Goal: Task Accomplishment & Management: Use online tool/utility

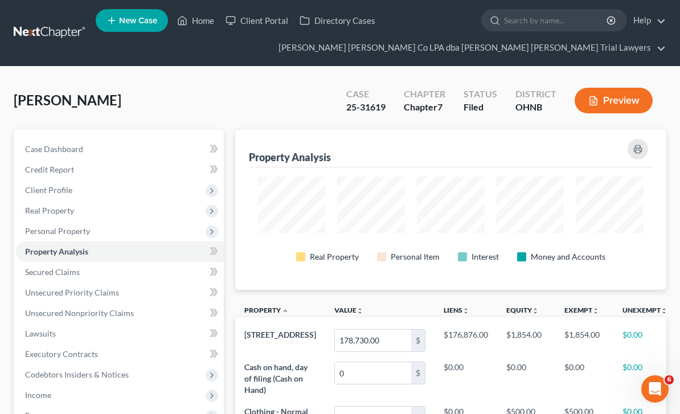
click at [60, 34] on link at bounding box center [50, 33] width 73 height 21
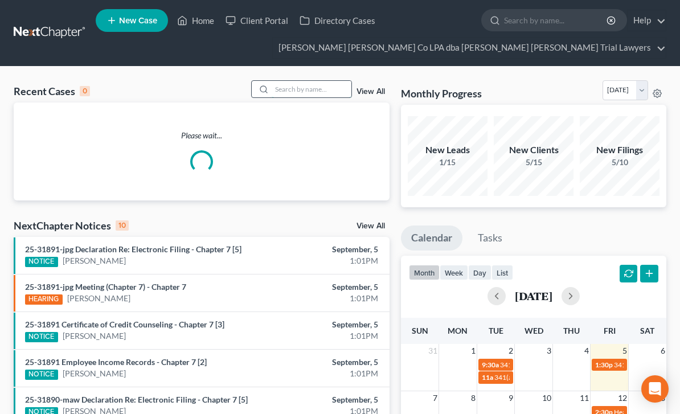
click at [303, 93] on input "search" at bounding box center [312, 89] width 80 height 17
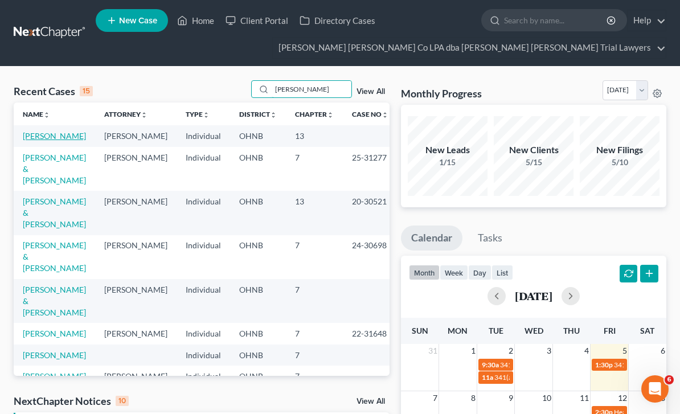
type input "John"
click at [67, 140] on link "Johnson, Erica" at bounding box center [54, 136] width 63 height 10
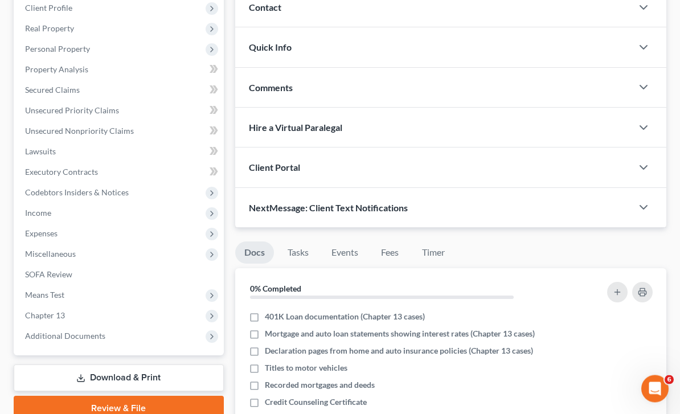
scroll to position [182, 0]
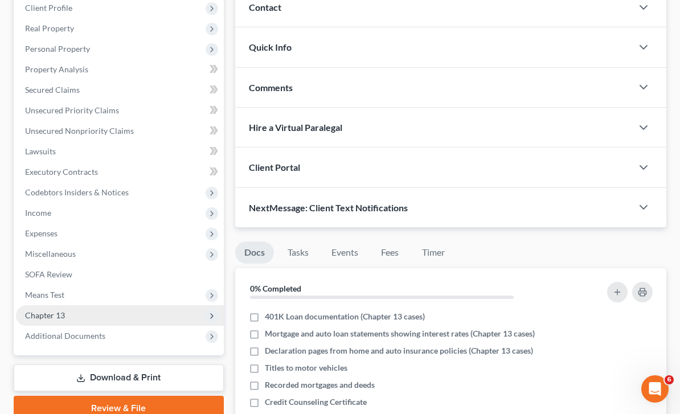
click at [85, 317] on span "Chapter 13" at bounding box center [120, 315] width 208 height 21
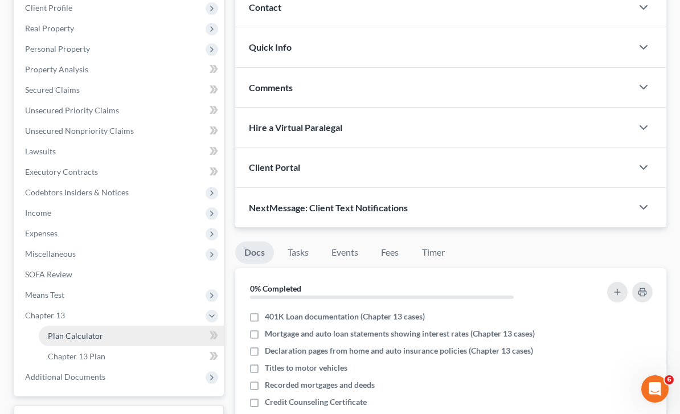
click at [86, 339] on span "Plan Calculator" at bounding box center [75, 336] width 55 height 10
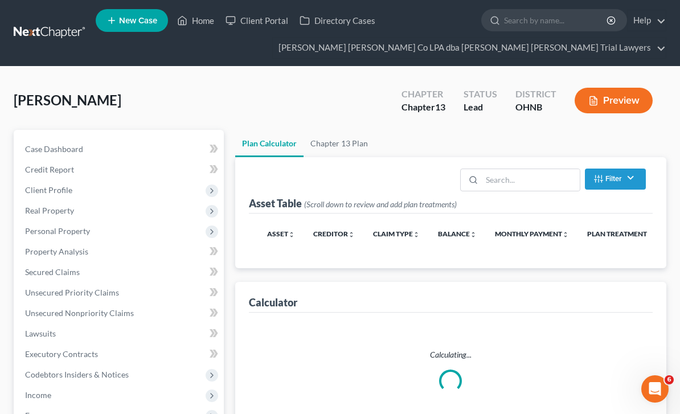
select select "59"
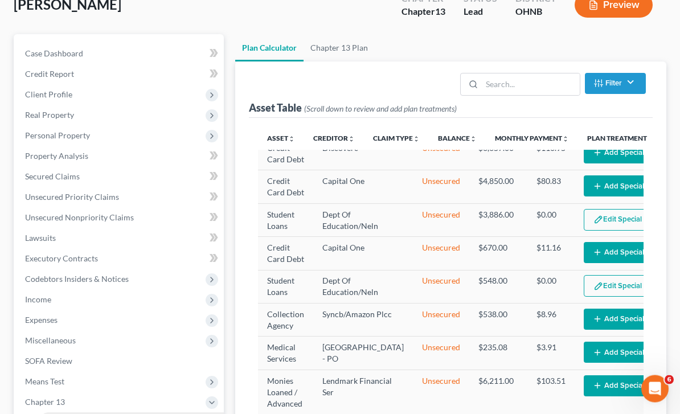
scroll to position [93, 0]
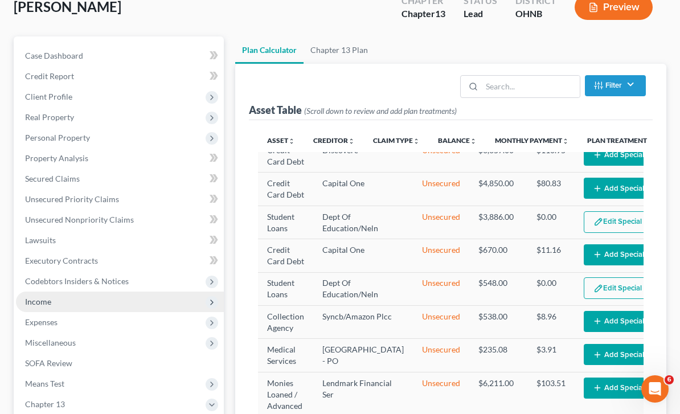
click at [56, 303] on span "Income" at bounding box center [120, 302] width 208 height 21
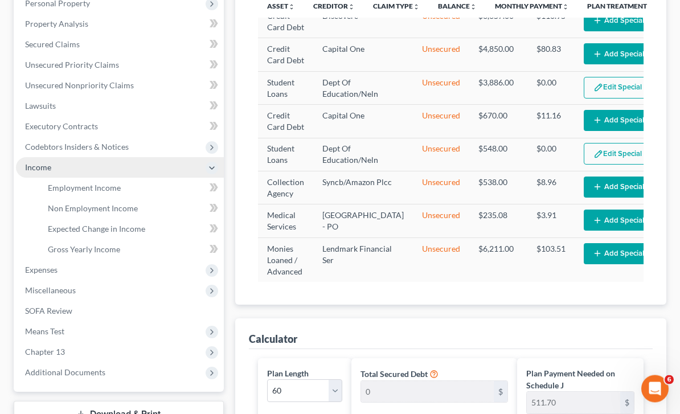
scroll to position [228, 0]
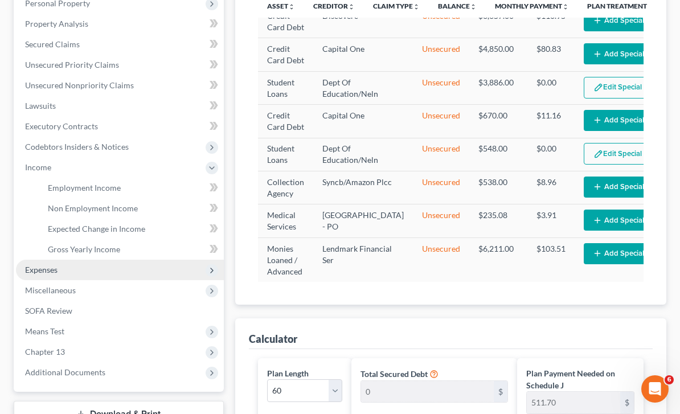
click at [72, 266] on span "Expenses" at bounding box center [120, 270] width 208 height 21
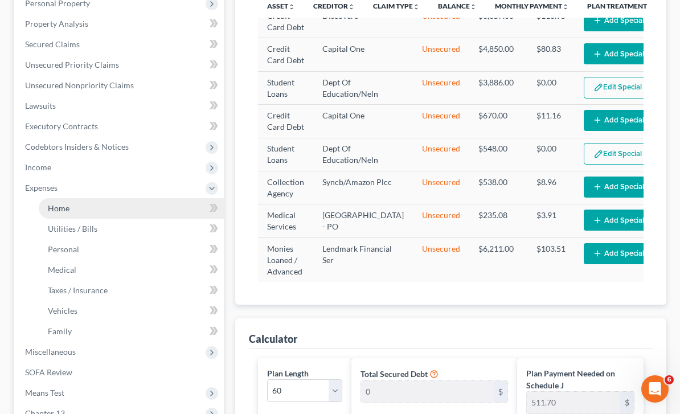
click at [76, 209] on link "Home" at bounding box center [131, 208] width 185 height 21
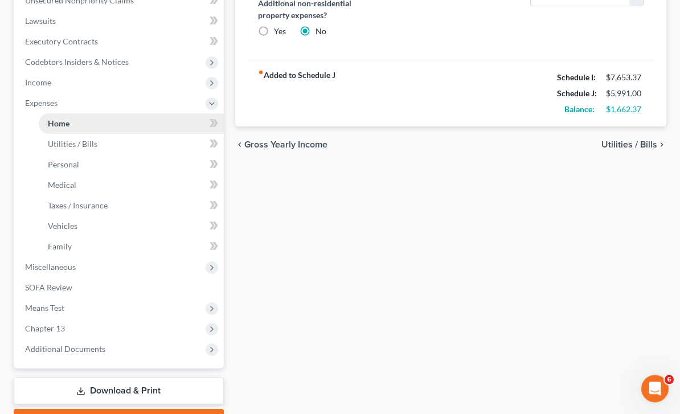
scroll to position [324, 0]
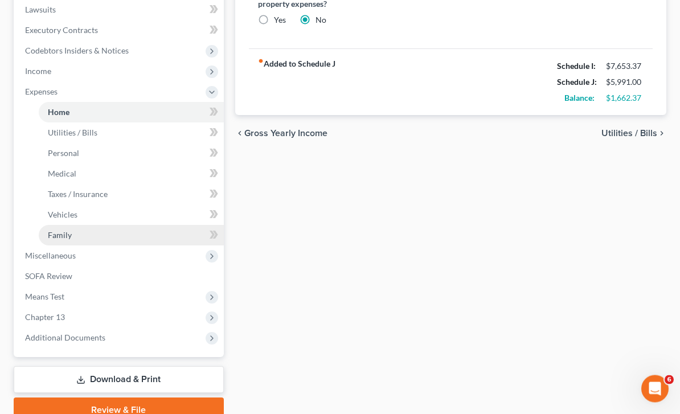
click at [83, 238] on link "Family" at bounding box center [131, 236] width 185 height 21
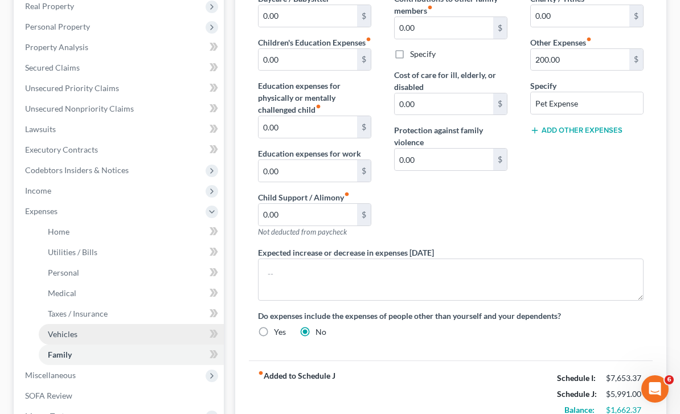
click at [81, 339] on link "Vehicles" at bounding box center [131, 334] width 185 height 21
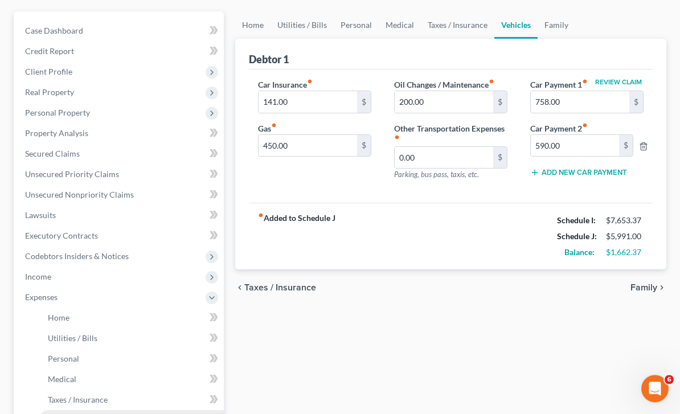
scroll to position [121, 0]
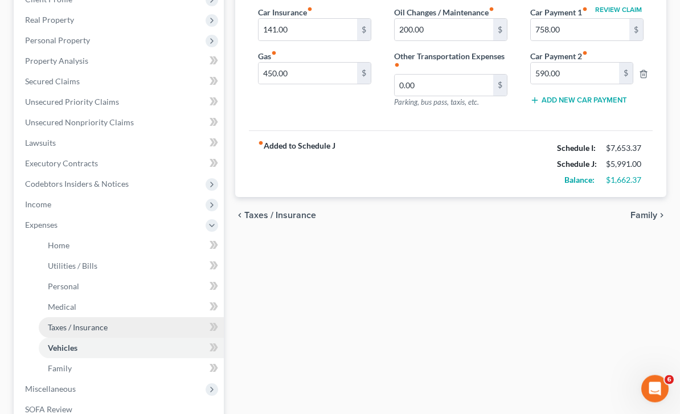
click at [108, 333] on link "Taxes / Insurance" at bounding box center [131, 328] width 185 height 21
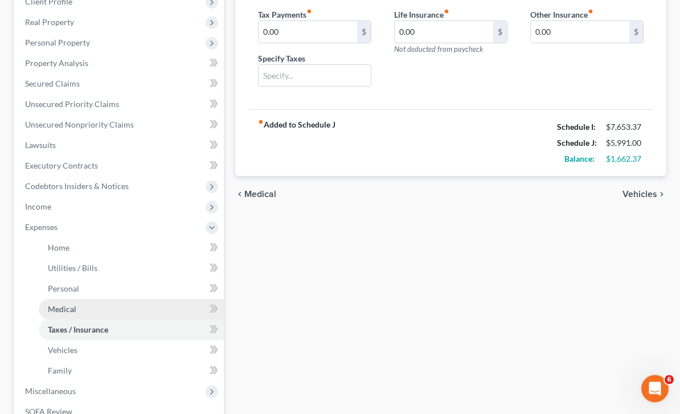
click at [96, 311] on link "Medical" at bounding box center [131, 310] width 185 height 21
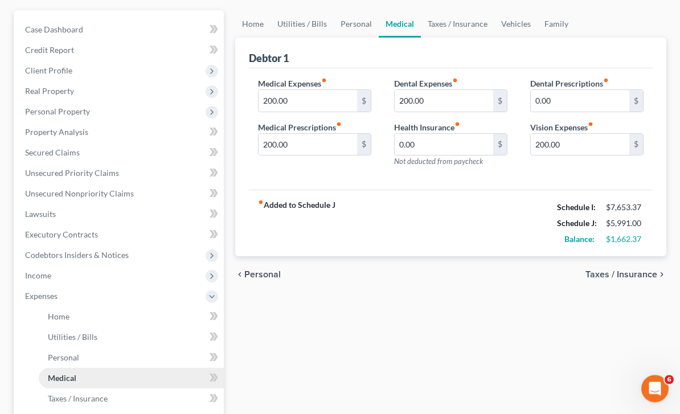
scroll to position [120, 0]
click at [98, 355] on link "Personal" at bounding box center [131, 357] width 185 height 21
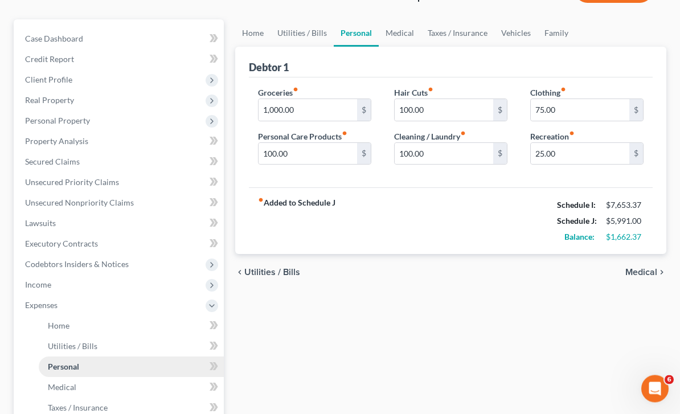
scroll to position [110, 0]
click at [116, 346] on link "Utilities / Bills" at bounding box center [131, 346] width 185 height 21
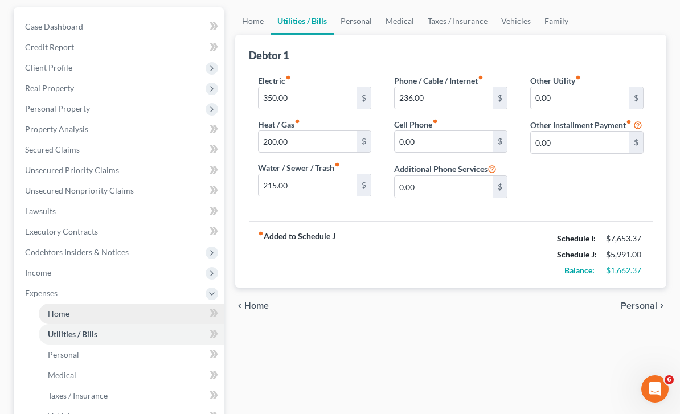
click at [113, 315] on link "Home" at bounding box center [131, 314] width 185 height 21
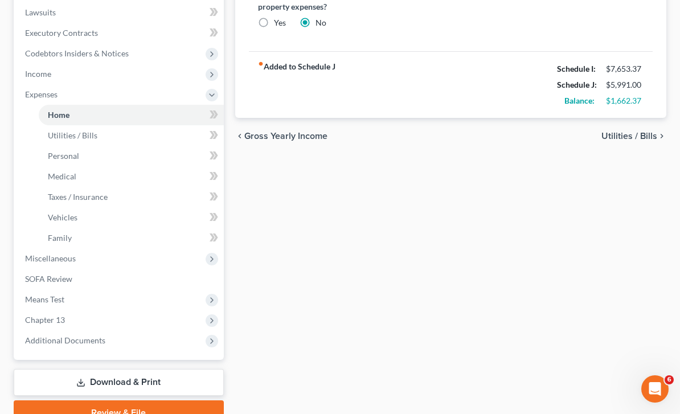
scroll to position [338, 0]
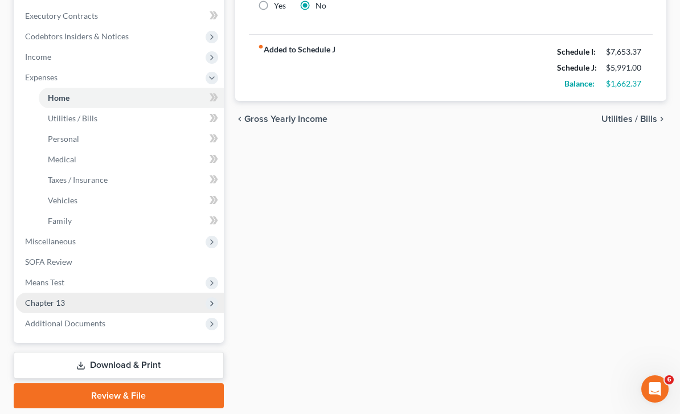
click at [40, 307] on span "Chapter 13" at bounding box center [120, 303] width 208 height 21
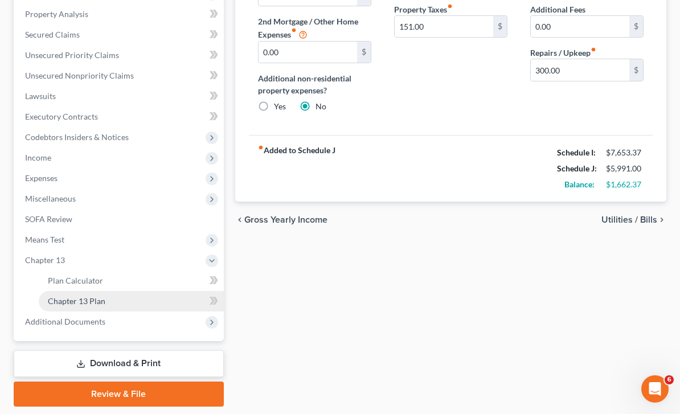
scroll to position [236, 0]
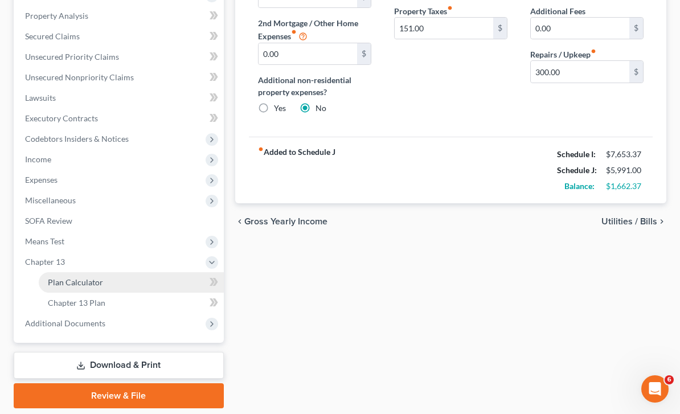
click at [91, 286] on span "Plan Calculator" at bounding box center [75, 282] width 55 height 10
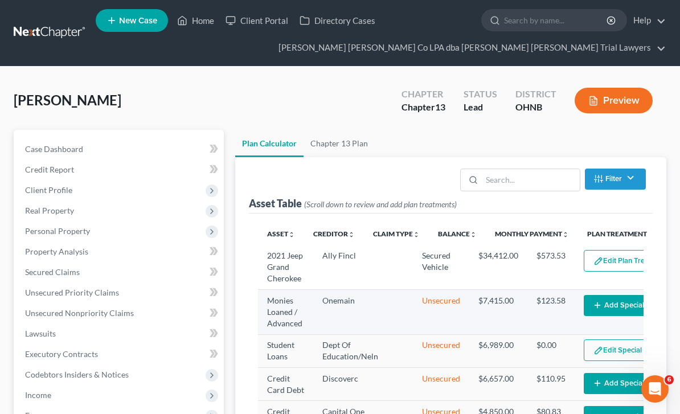
select select "59"
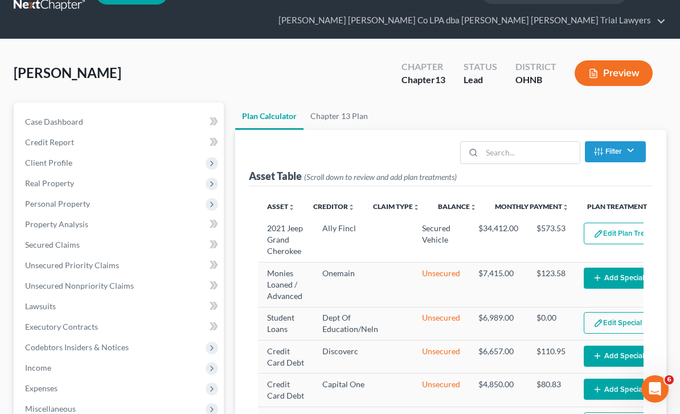
scroll to position [-1, 0]
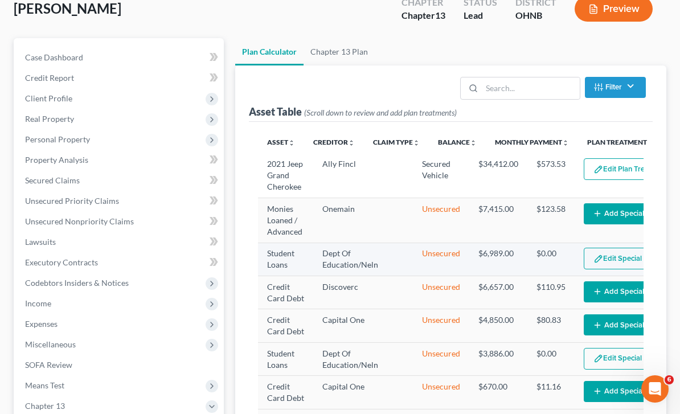
click at [618, 254] on button "Edit Special Treatment" at bounding box center [635, 259] width 103 height 22
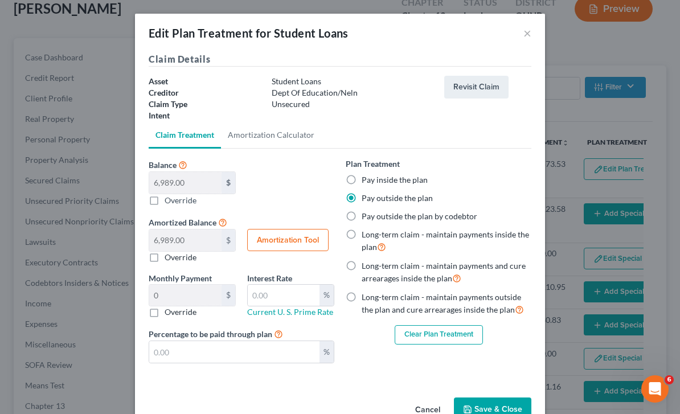
click at [362, 181] on label "Pay inside the plan" at bounding box center [395, 179] width 66 height 11
click at [366, 181] on input "Pay inside the plan" at bounding box center [369, 177] width 7 height 7
radio input "true"
click at [498, 411] on button "Save & Close" at bounding box center [492, 410] width 77 height 24
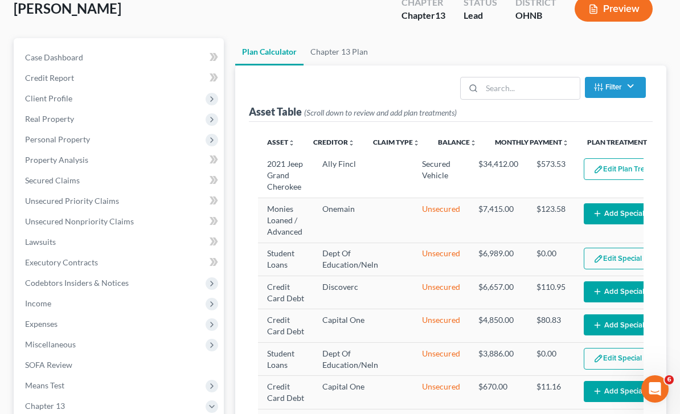
select select "59"
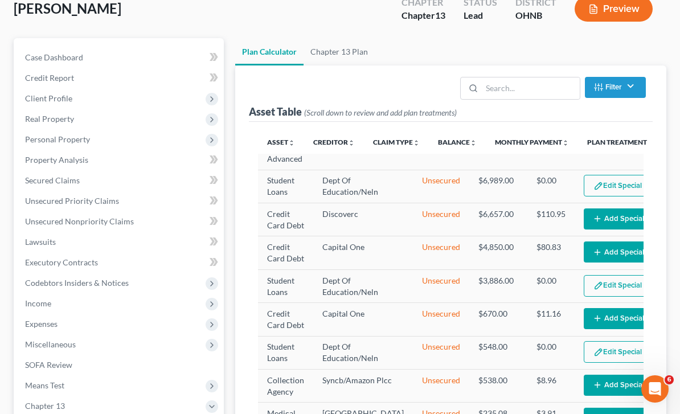
scroll to position [73, 0]
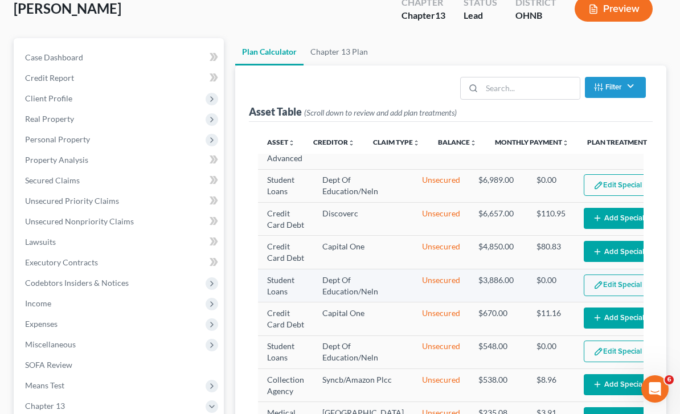
click at [600, 296] on button "Edit Special Treatment" at bounding box center [635, 286] width 103 height 22
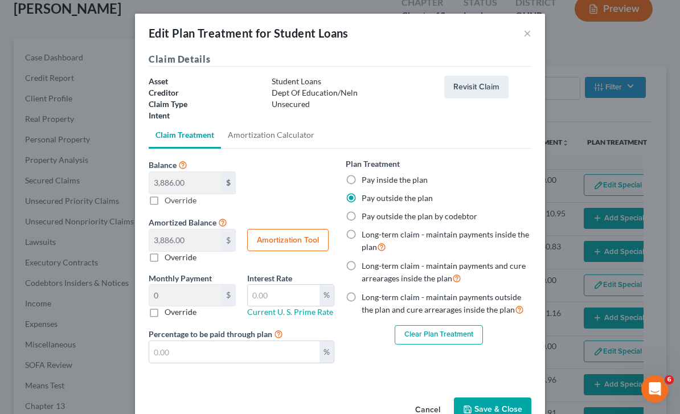
click at [362, 181] on label "Pay inside the plan" at bounding box center [395, 179] width 66 height 11
click at [366, 181] on input "Pay inside the plan" at bounding box center [369, 177] width 7 height 7
radio input "true"
click at [499, 412] on button "Save & Close" at bounding box center [492, 410] width 77 height 24
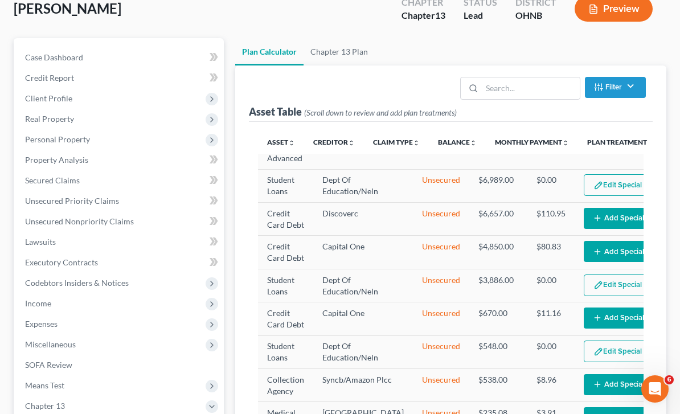
select select "59"
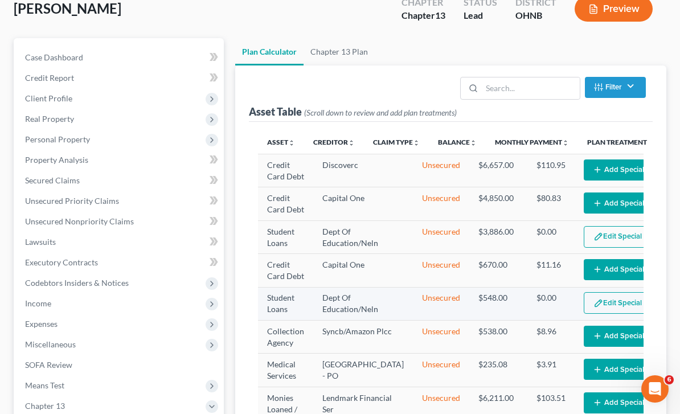
click at [603, 314] on button "Edit Special Treatment" at bounding box center [635, 303] width 103 height 22
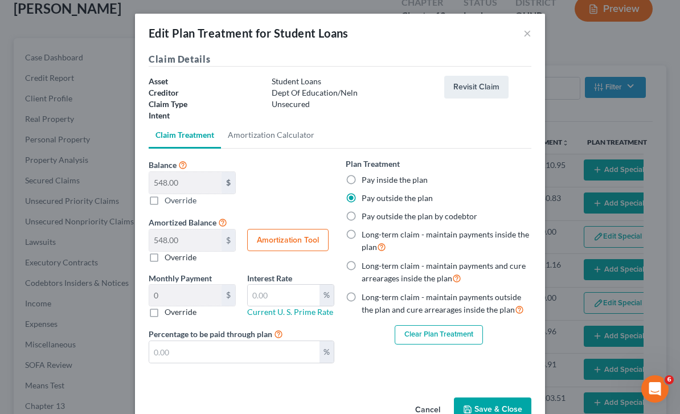
click at [362, 185] on label "Pay inside the plan" at bounding box center [395, 179] width 66 height 11
click at [366, 182] on input "Pay inside the plan" at bounding box center [369, 177] width 7 height 7
radio input "true"
click at [501, 410] on button "Save & Close" at bounding box center [492, 410] width 77 height 24
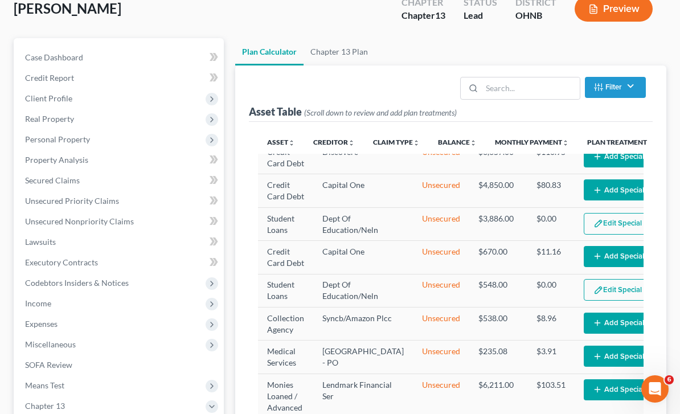
select select "59"
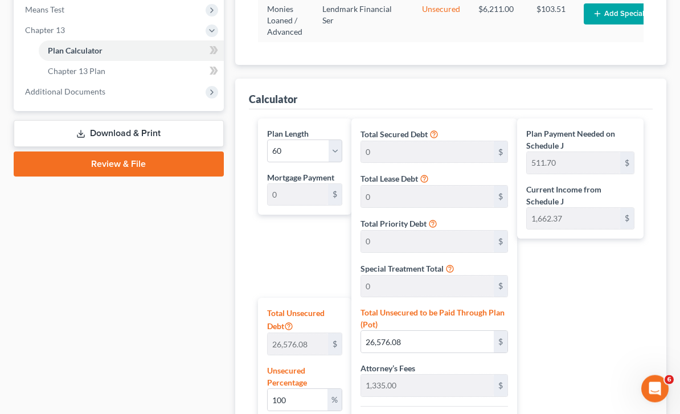
scroll to position [10, 0]
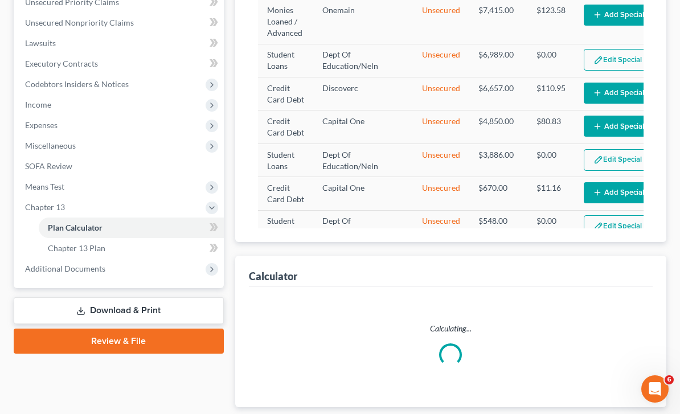
select select "59"
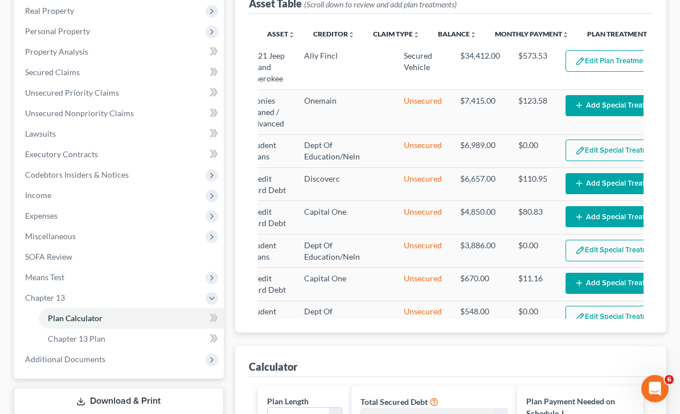
scroll to position [0, 19]
click at [586, 151] on button "Edit Special Treatment" at bounding box center [615, 151] width 103 height 22
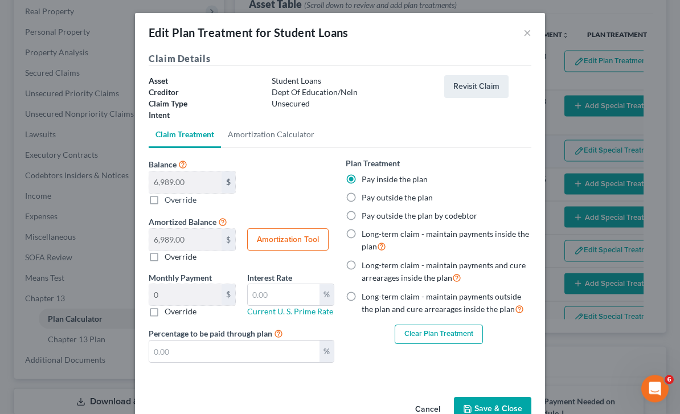
scroll to position [200, 0]
click at [456, 334] on button "Clear Plan Treatment" at bounding box center [439, 334] width 88 height 19
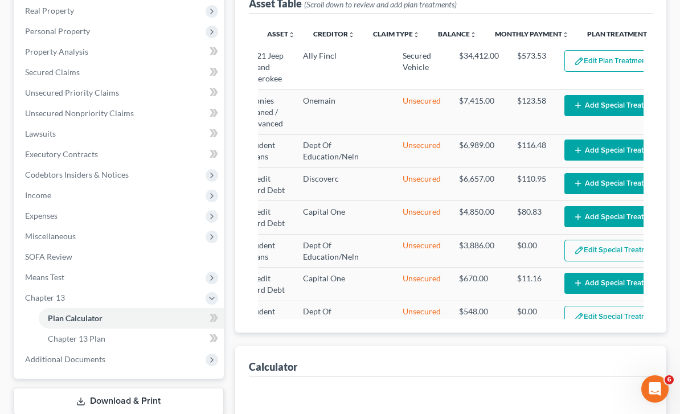
select select "59"
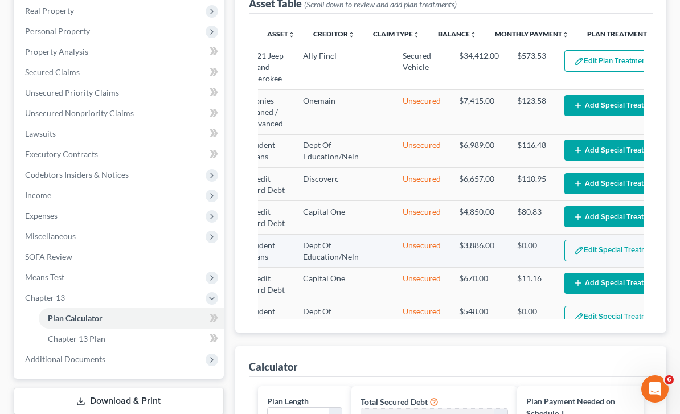
click at [580, 261] on button "Edit Special Treatment" at bounding box center [615, 251] width 103 height 22
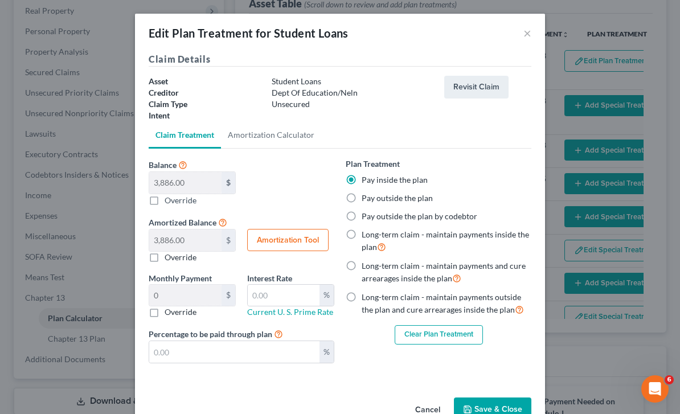
click at [458, 338] on button "Clear Plan Treatment" at bounding box center [439, 334] width 88 height 19
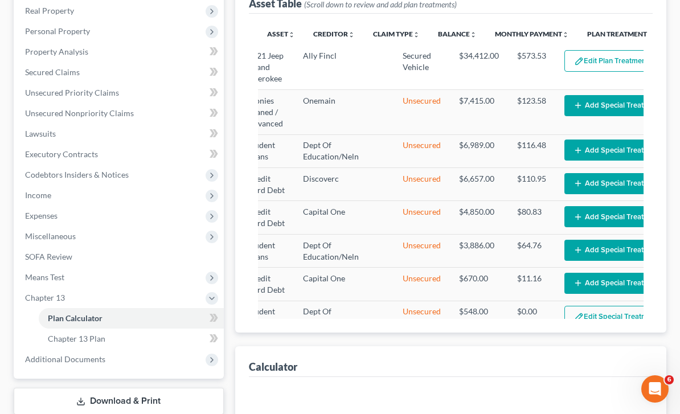
select select "59"
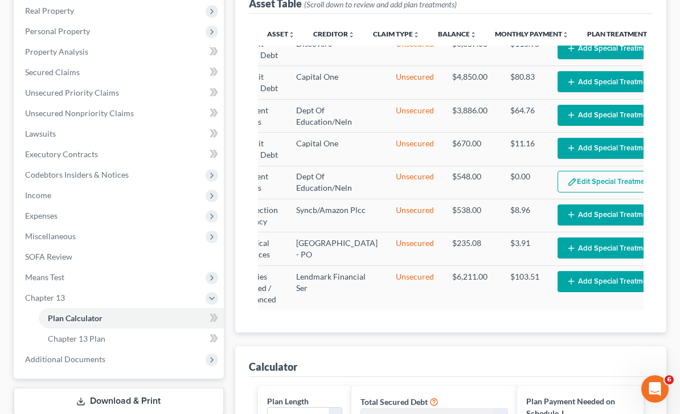
scroll to position [158, 23]
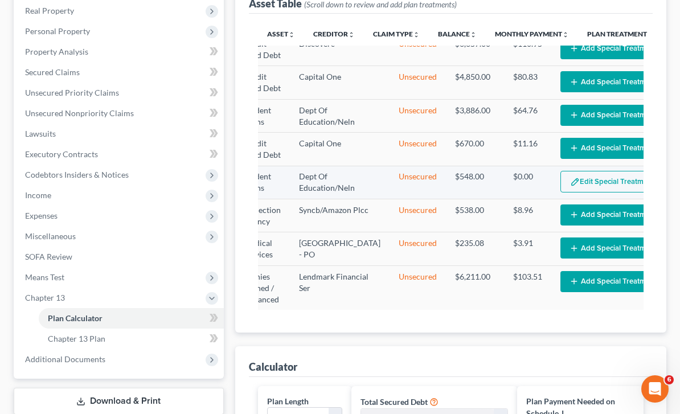
click at [575, 193] on button "Edit Special Treatment" at bounding box center [611, 182] width 103 height 22
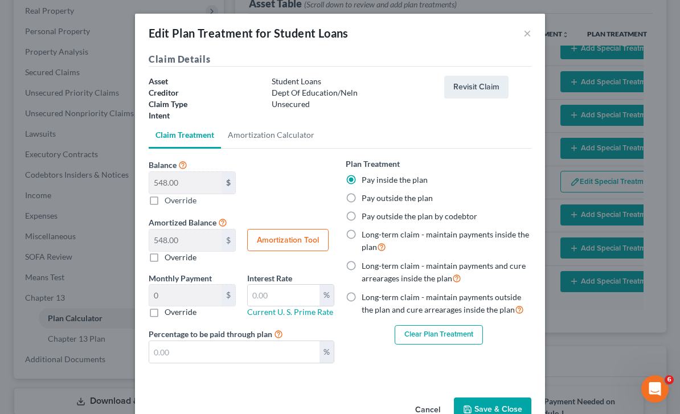
click at [453, 337] on button "Clear Plan Treatment" at bounding box center [439, 334] width 88 height 19
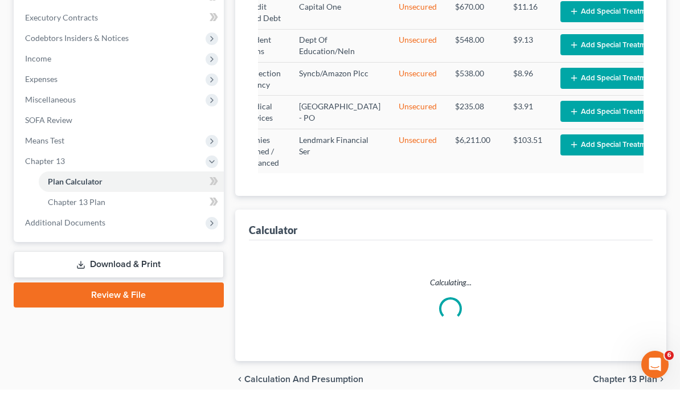
select select "59"
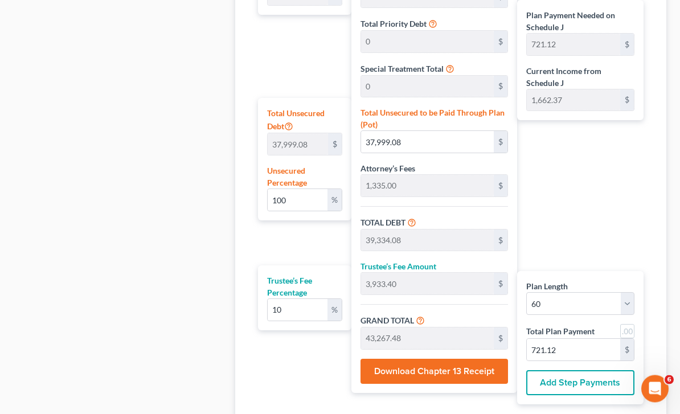
scroll to position [672, 0]
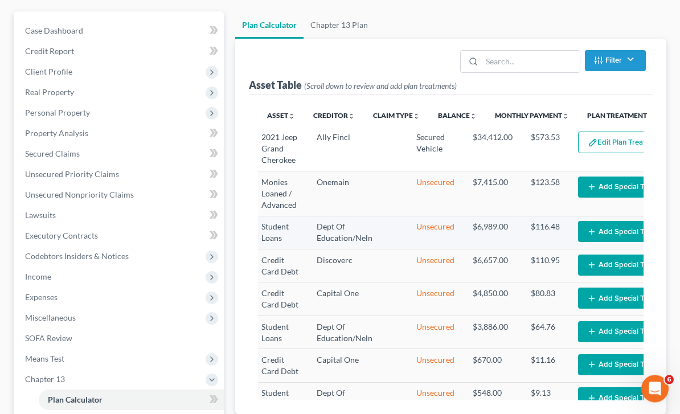
click at [591, 224] on button "Add Special Treatment" at bounding box center [630, 232] width 105 height 21
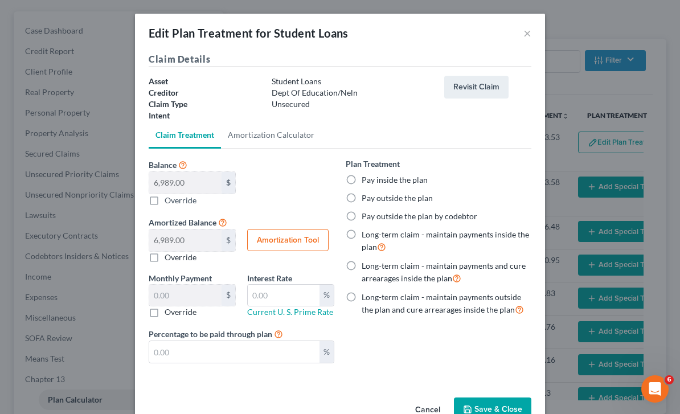
click at [362, 197] on label "Pay outside the plan" at bounding box center [397, 198] width 71 height 11
click at [366, 197] on input "Pay outside the plan" at bounding box center [369, 196] width 7 height 7
radio input "true"
click at [501, 413] on button "Save & Close" at bounding box center [492, 410] width 77 height 24
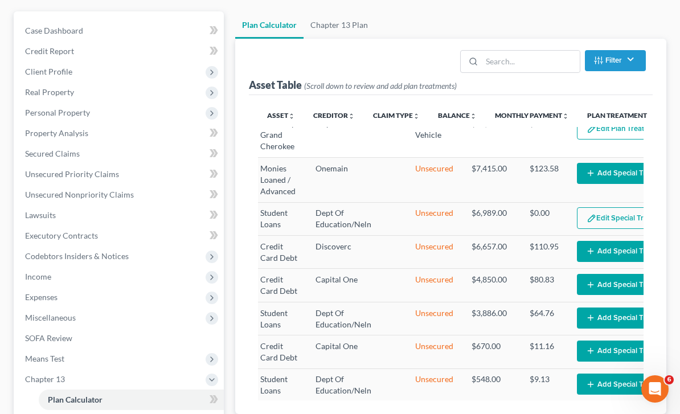
select select "59"
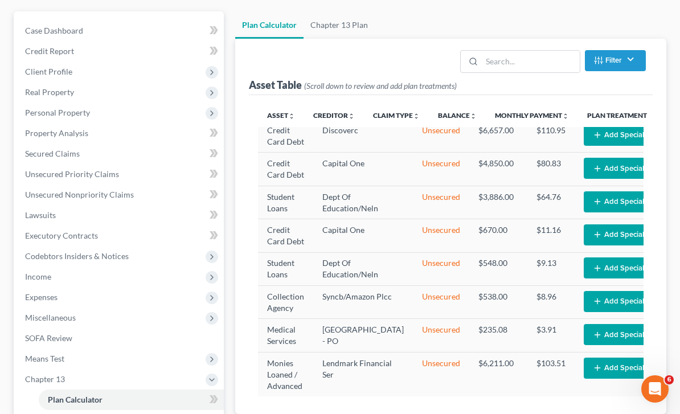
scroll to position [131, 0]
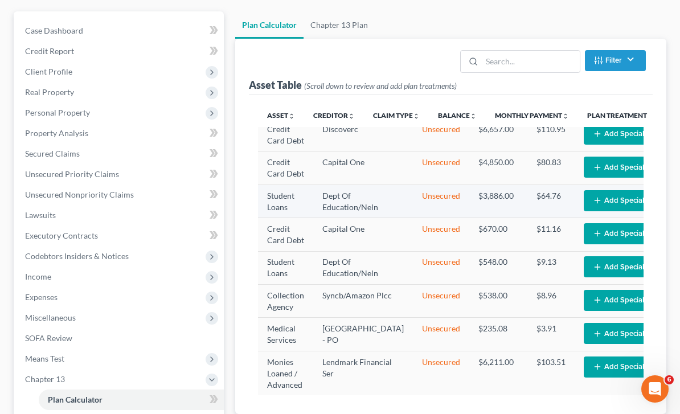
click at [597, 211] on button "Add Special Treatment" at bounding box center [636, 200] width 105 height 21
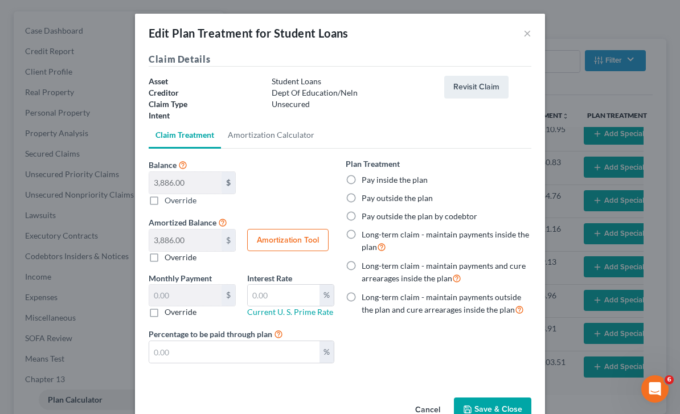
click at [362, 196] on label "Pay outside the plan" at bounding box center [397, 198] width 71 height 11
click at [366, 196] on input "Pay outside the plan" at bounding box center [369, 196] width 7 height 7
radio input "true"
click at [504, 411] on button "Save & Close" at bounding box center [492, 410] width 77 height 24
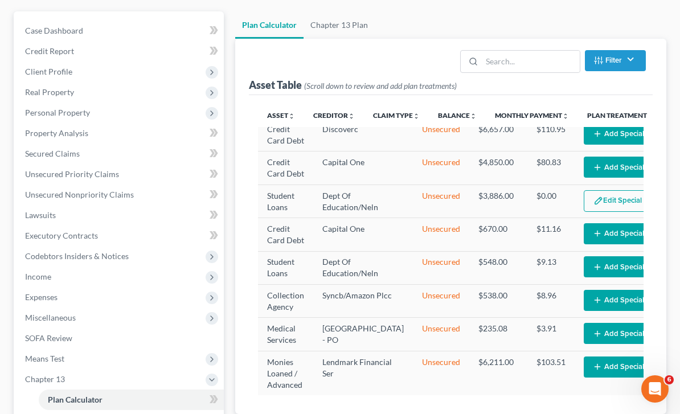
scroll to position [150, 0]
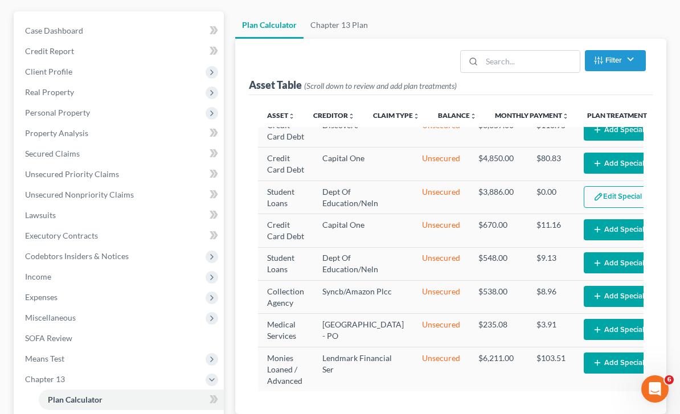
select select "59"
click at [614, 252] on button "Add Special Treatment" at bounding box center [636, 262] width 105 height 21
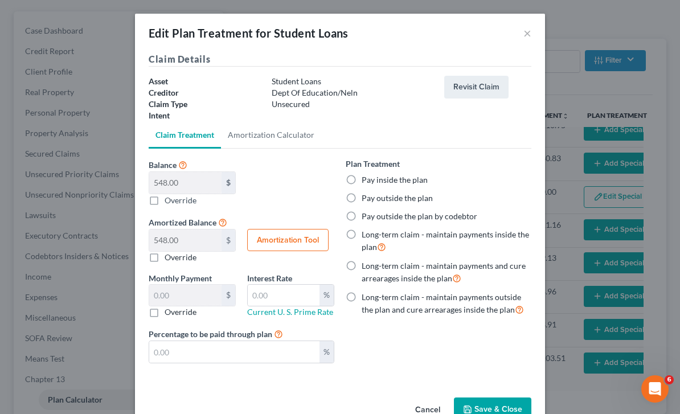
click at [362, 197] on label "Pay outside the plan" at bounding box center [397, 198] width 71 height 11
click at [366, 197] on input "Pay outside the plan" at bounding box center [369, 196] width 7 height 7
radio input "true"
click at [503, 414] on button "Save & Close" at bounding box center [492, 410] width 77 height 24
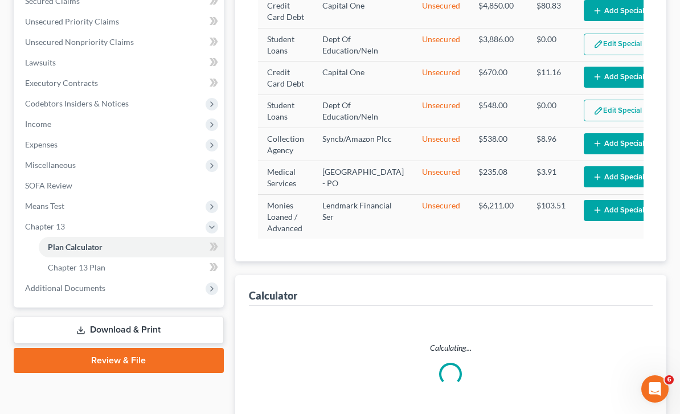
select select "59"
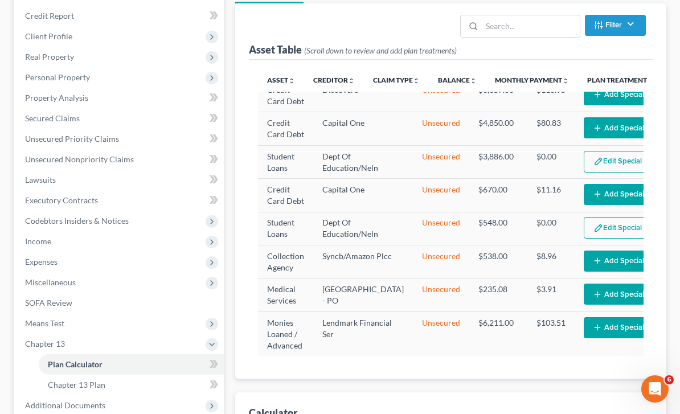
scroll to position [145, 0]
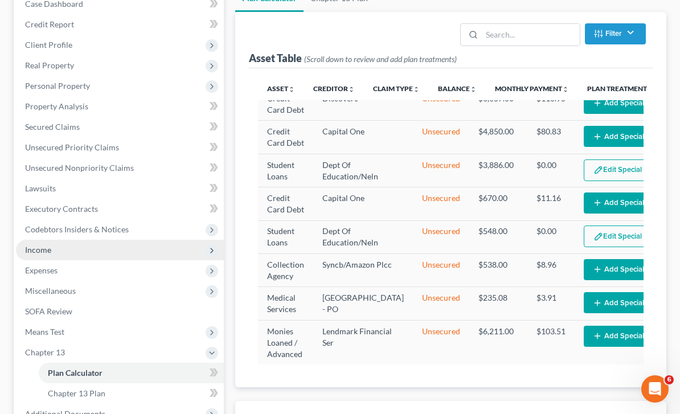
click at [97, 250] on span "Income" at bounding box center [120, 250] width 208 height 21
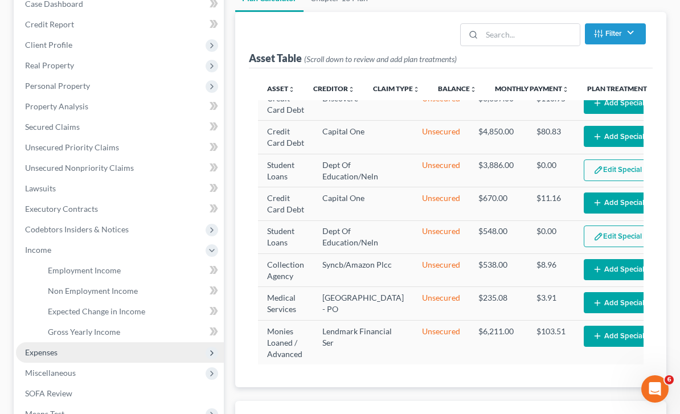
click at [70, 355] on span "Expenses" at bounding box center [120, 352] width 208 height 21
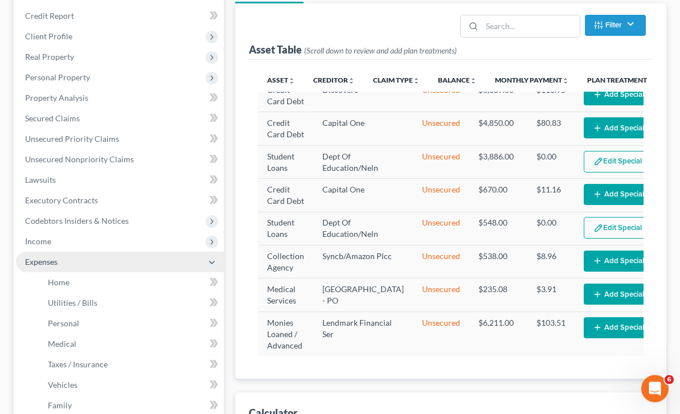
scroll to position [154, 0]
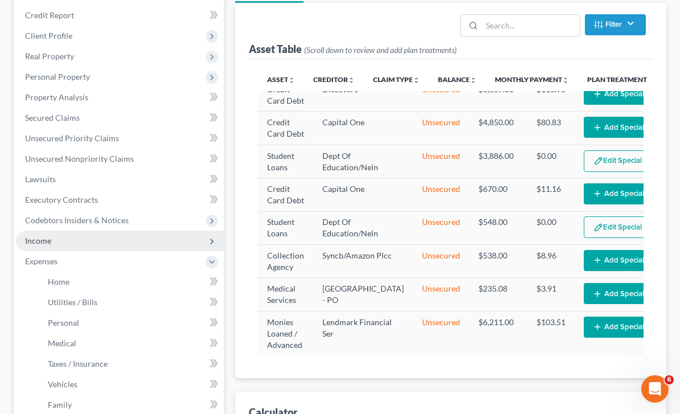
click at [68, 248] on span "Income" at bounding box center [120, 241] width 208 height 21
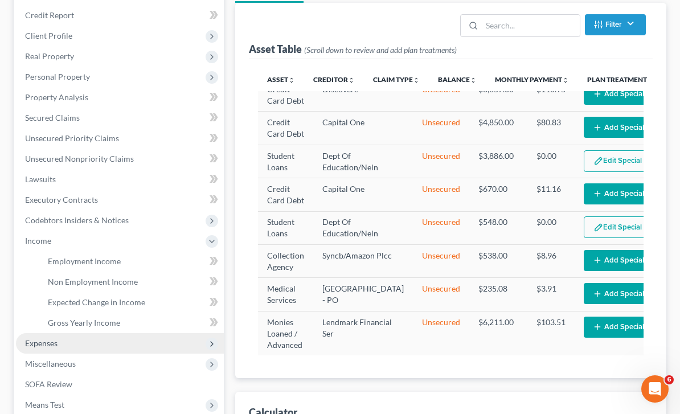
click at [65, 341] on span "Expenses" at bounding box center [120, 343] width 208 height 21
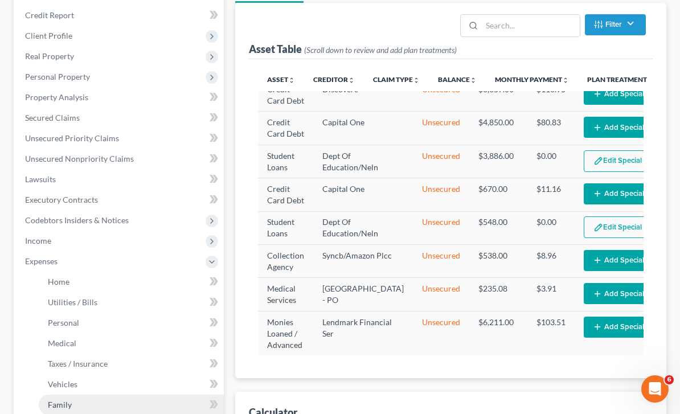
click at [83, 406] on link "Family" at bounding box center [131, 405] width 185 height 21
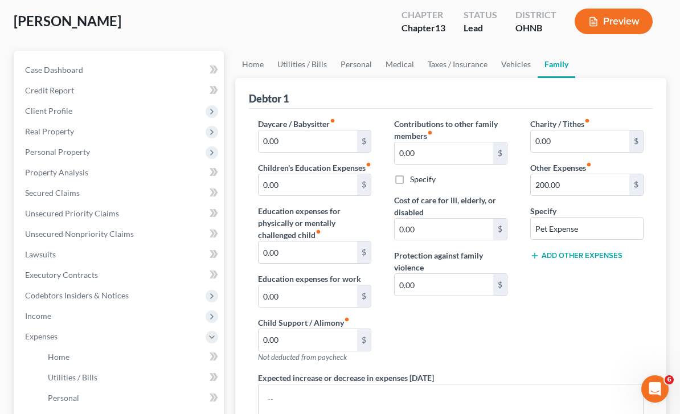
scroll to position [78, 0]
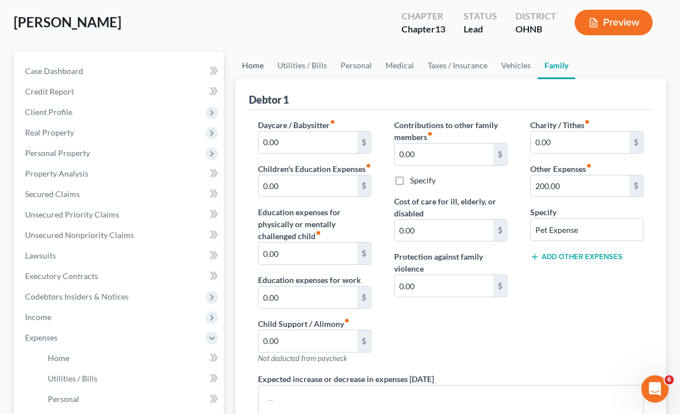
click at [254, 67] on link "Home" at bounding box center [252, 65] width 35 height 27
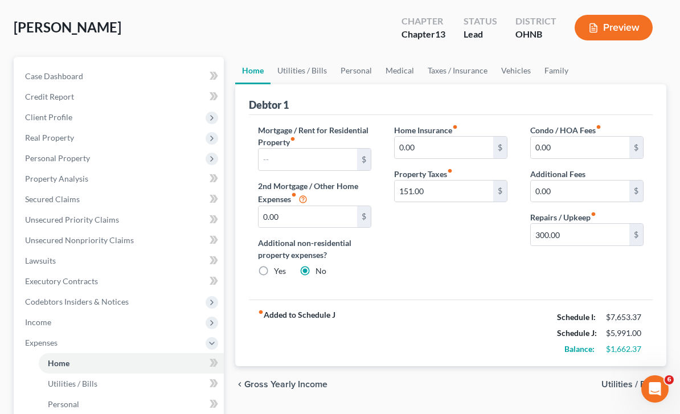
scroll to position [71, 0]
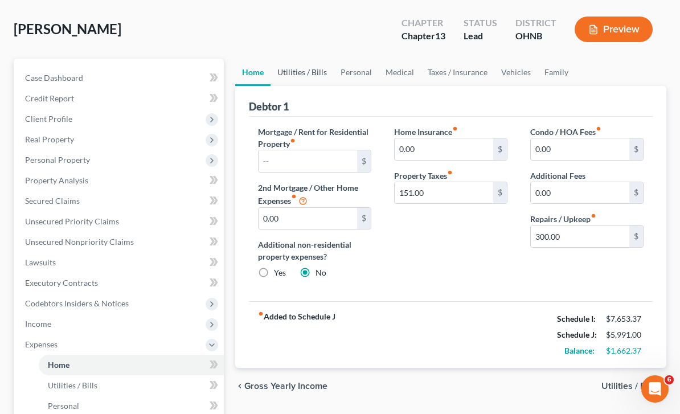
click at [309, 71] on link "Utilities / Bills" at bounding box center [302, 72] width 63 height 27
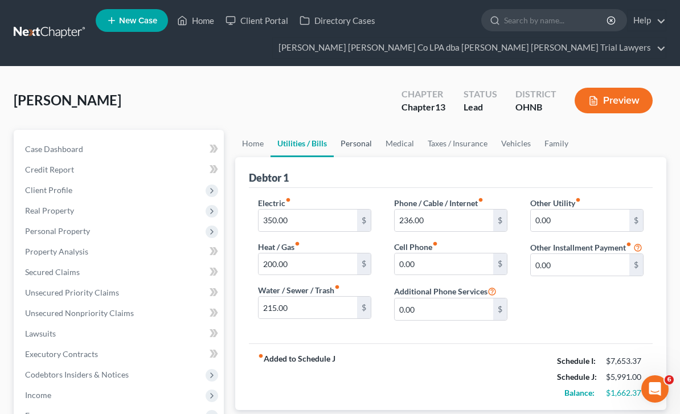
click at [364, 145] on link "Personal" at bounding box center [356, 143] width 45 height 27
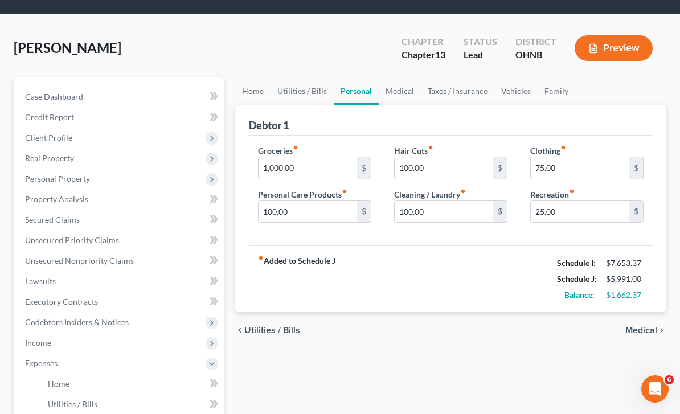
scroll to position [50, 0]
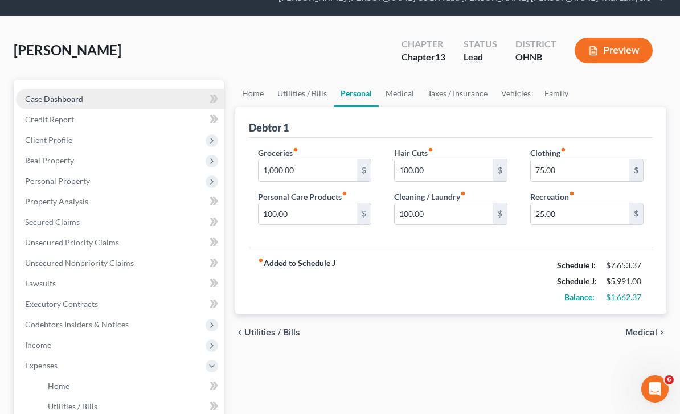
click at [91, 99] on link "Case Dashboard" at bounding box center [120, 99] width 208 height 21
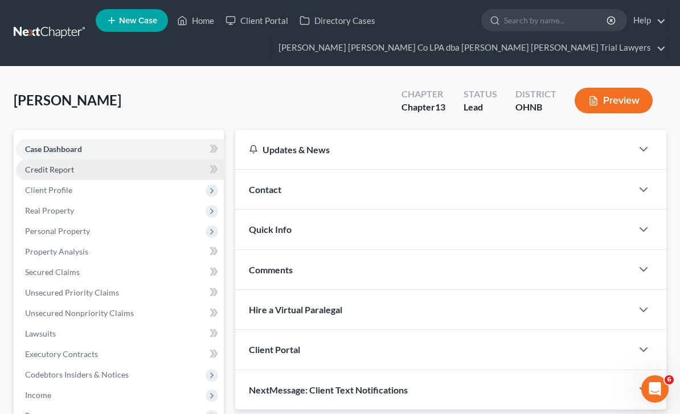
click at [91, 169] on link "Credit Report" at bounding box center [120, 169] width 208 height 21
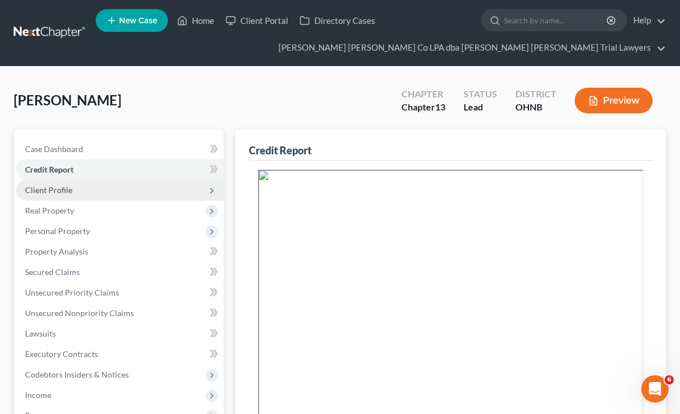
click at [75, 194] on span "Client Profile" at bounding box center [120, 190] width 208 height 21
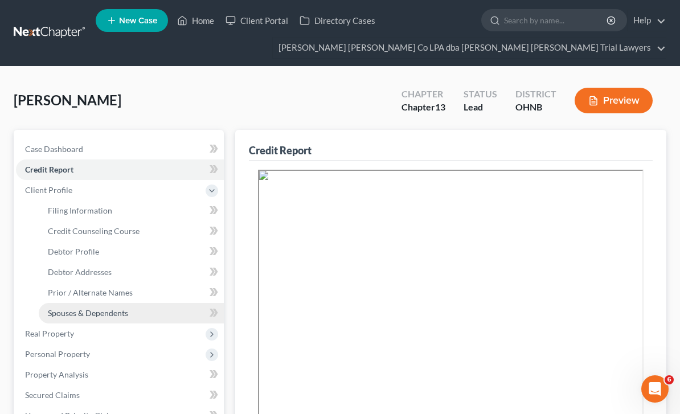
click at [133, 313] on link "Spouses & Dependents" at bounding box center [131, 313] width 185 height 21
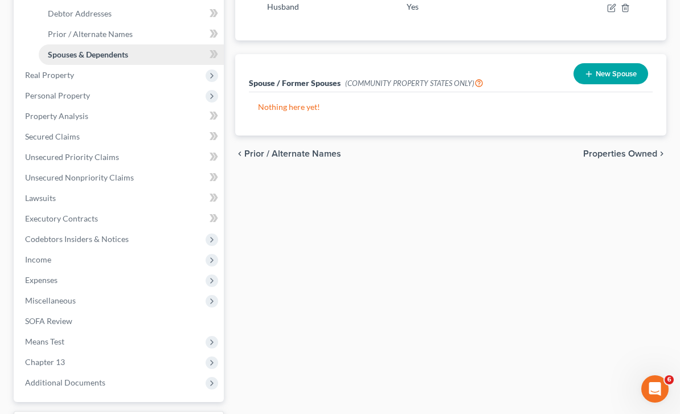
scroll to position [259, 0]
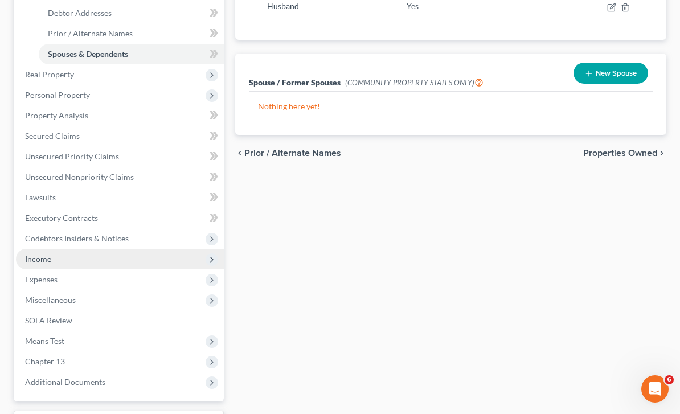
click at [107, 257] on span "Income" at bounding box center [120, 259] width 208 height 21
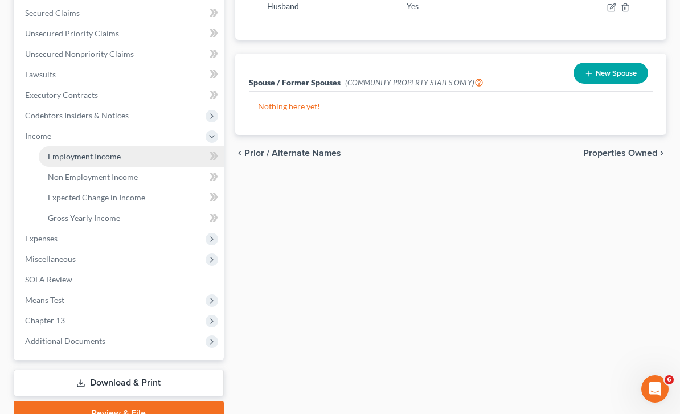
click at [129, 160] on link "Employment Income" at bounding box center [131, 156] width 185 height 21
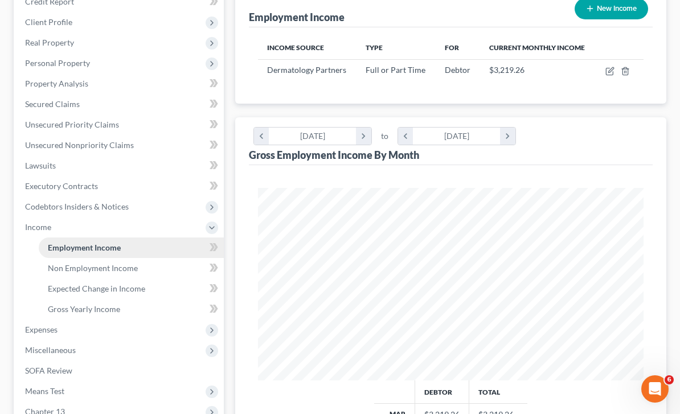
scroll to position [169, 0]
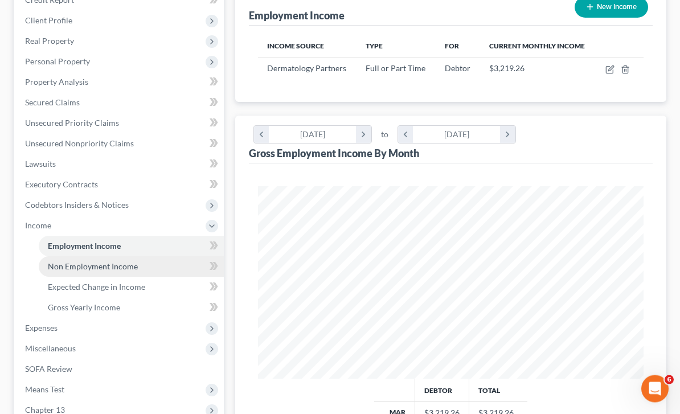
click at [126, 268] on span "Non Employment Income" at bounding box center [93, 267] width 90 height 10
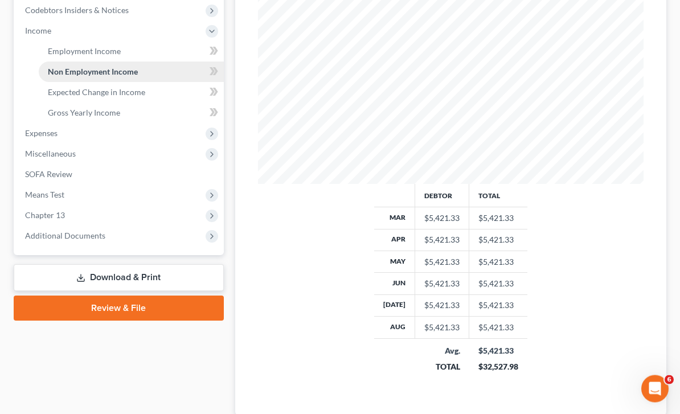
scroll to position [365, 0]
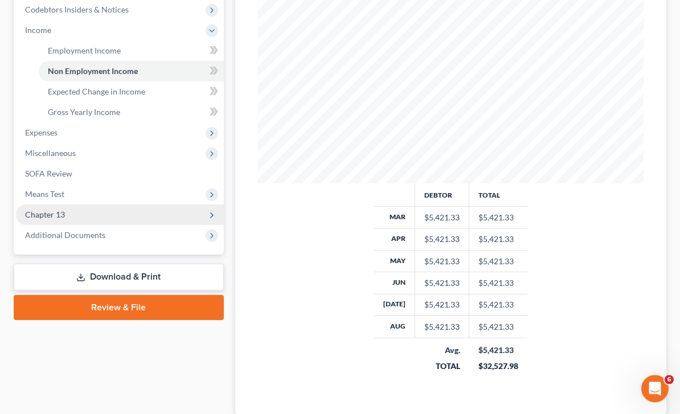
click at [77, 214] on span "Chapter 13" at bounding box center [120, 215] width 208 height 21
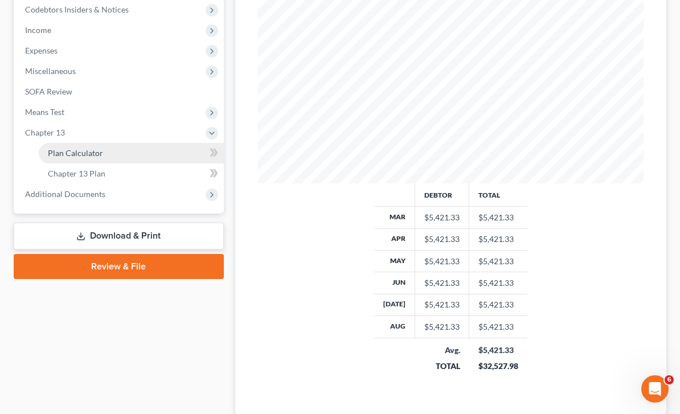
click at [101, 158] on link "Plan Calculator" at bounding box center [131, 153] width 185 height 21
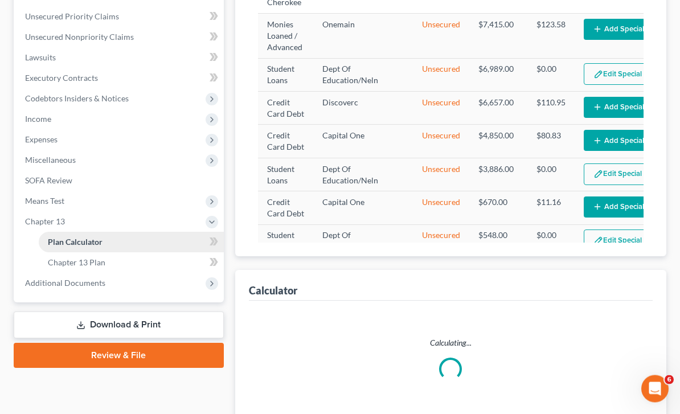
select select "59"
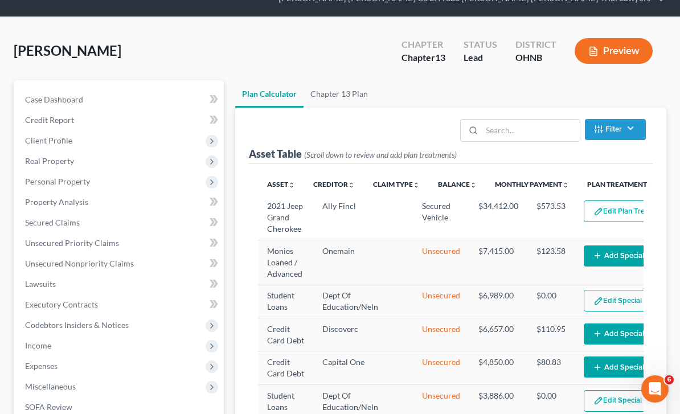
scroll to position [51, 0]
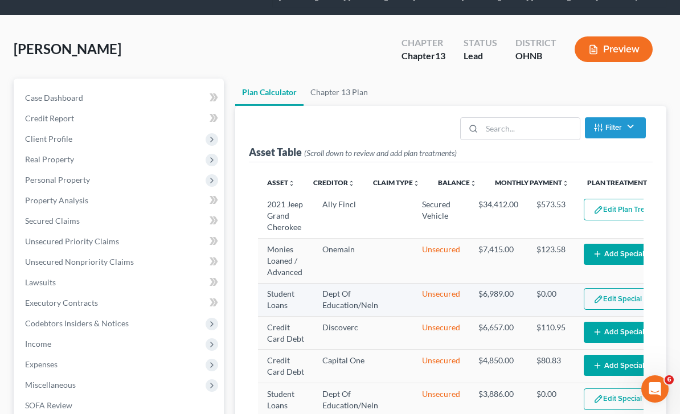
click at [603, 304] on button "Edit Special Treatment" at bounding box center [635, 299] width 103 height 22
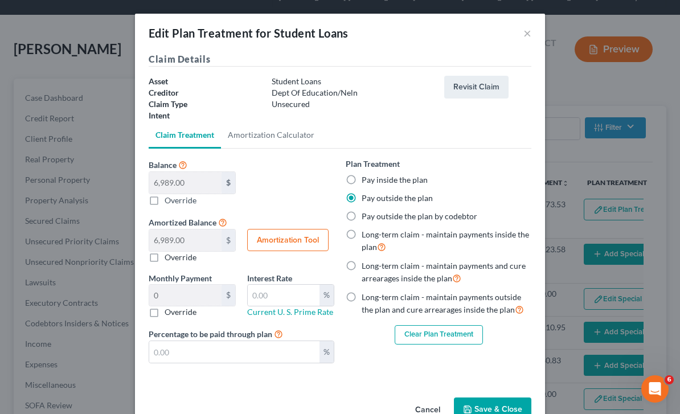
click at [440, 340] on button "Clear Plan Treatment" at bounding box center [439, 334] width 88 height 19
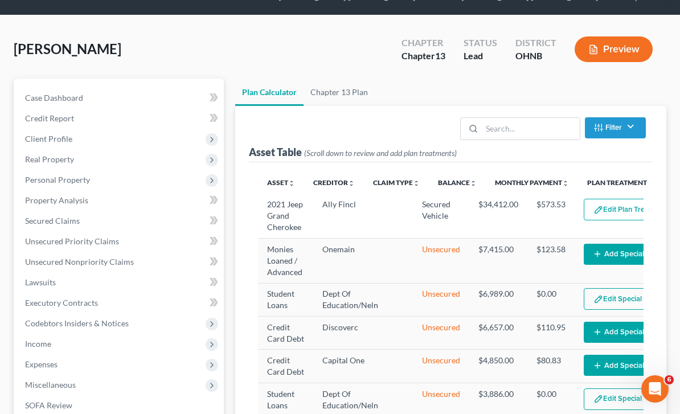
select select "59"
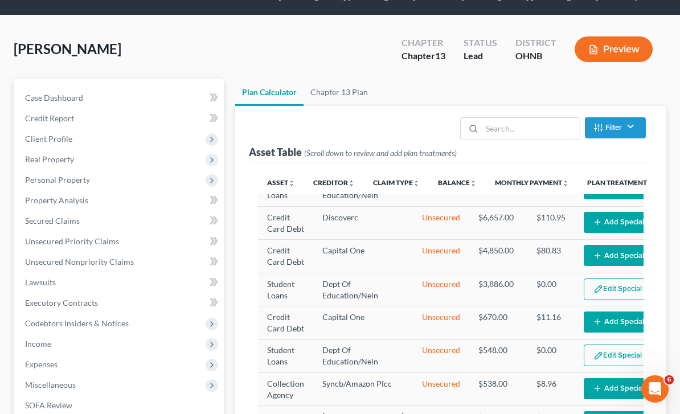
scroll to position [111, 0]
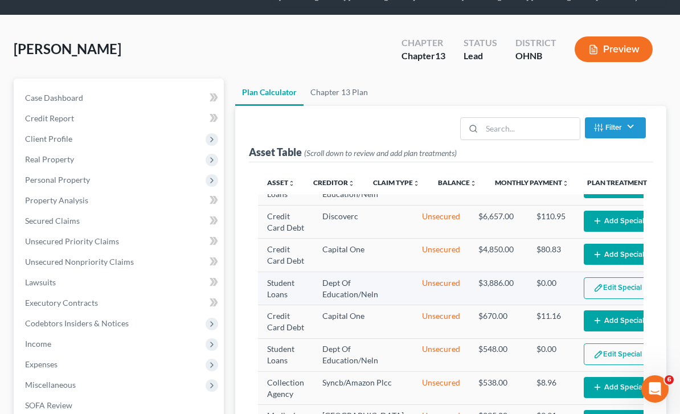
click at [593, 299] on button "Edit Special Treatment" at bounding box center [635, 288] width 103 height 22
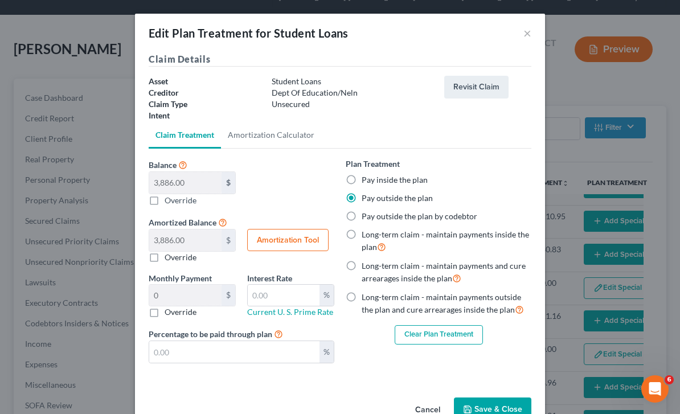
click at [445, 338] on button "Clear Plan Treatment" at bounding box center [439, 334] width 88 height 19
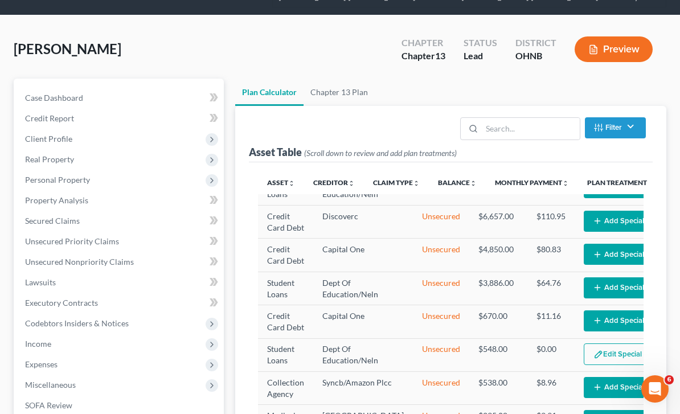
select select "59"
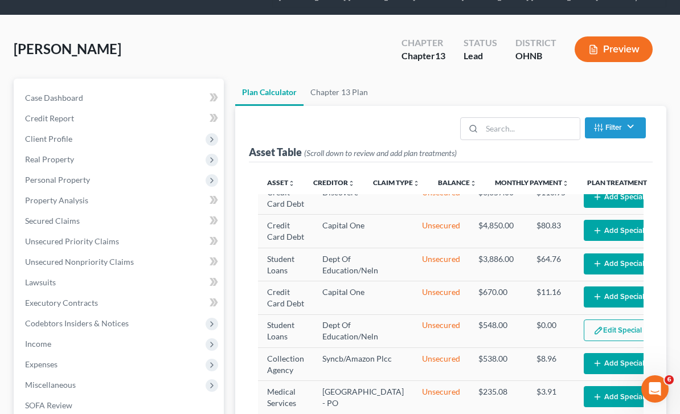
scroll to position [176, 0]
click at [597, 328] on button "Edit Special Treatment" at bounding box center [635, 331] width 103 height 22
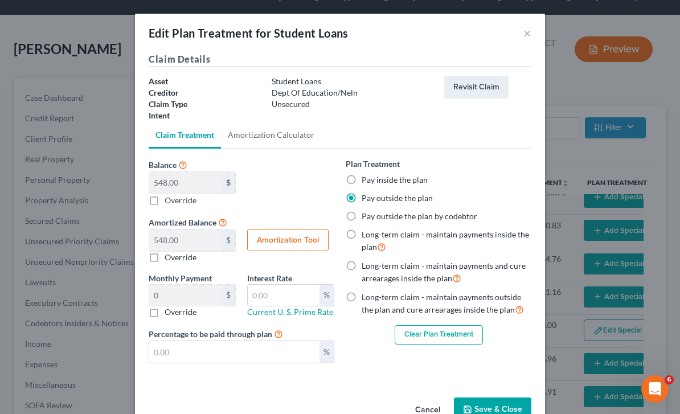
click at [459, 338] on button "Clear Plan Treatment" at bounding box center [439, 334] width 88 height 19
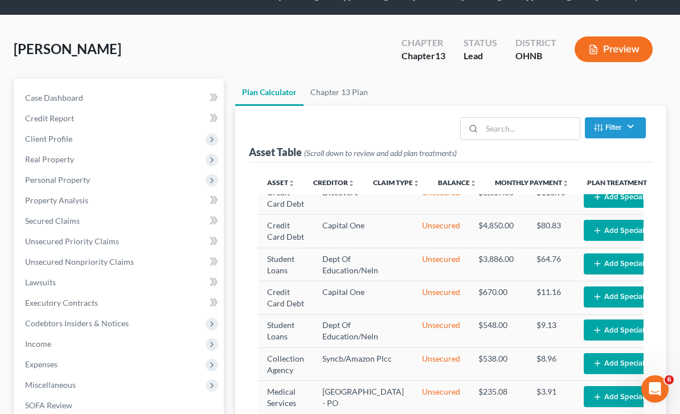
select select "59"
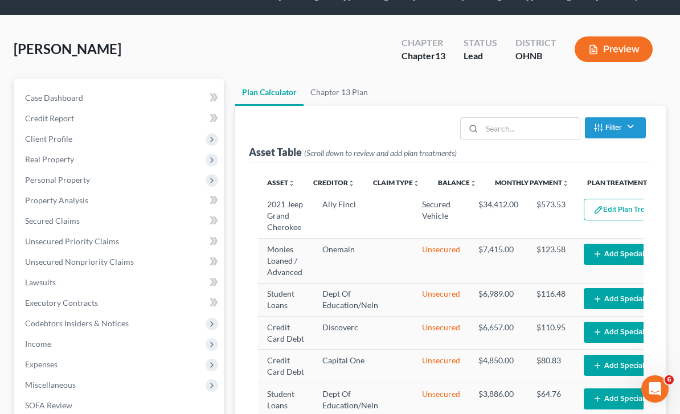
scroll to position [-1, 0]
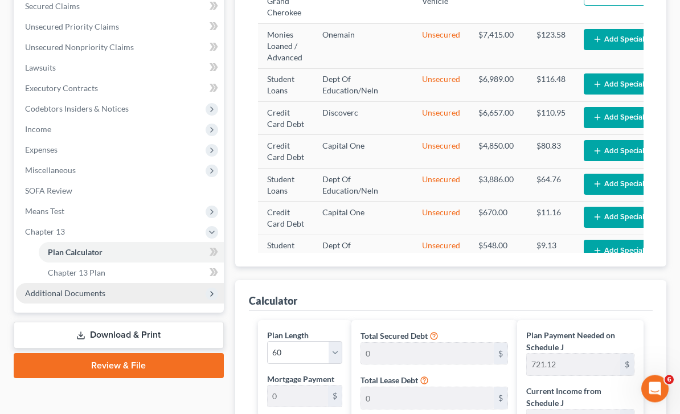
click at [98, 298] on span "Additional Documents" at bounding box center [120, 294] width 208 height 21
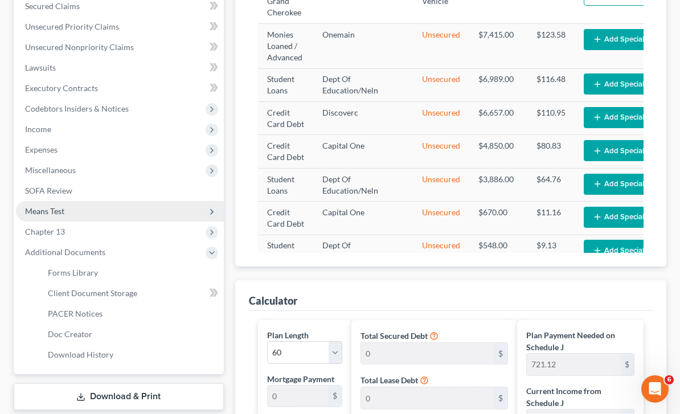
click at [74, 209] on span "Means Test" at bounding box center [120, 211] width 208 height 21
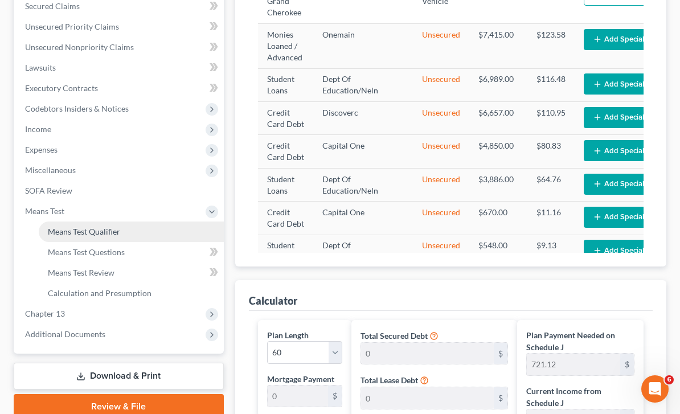
click at [116, 234] on span "Means Test Qualifier" at bounding box center [84, 232] width 72 height 10
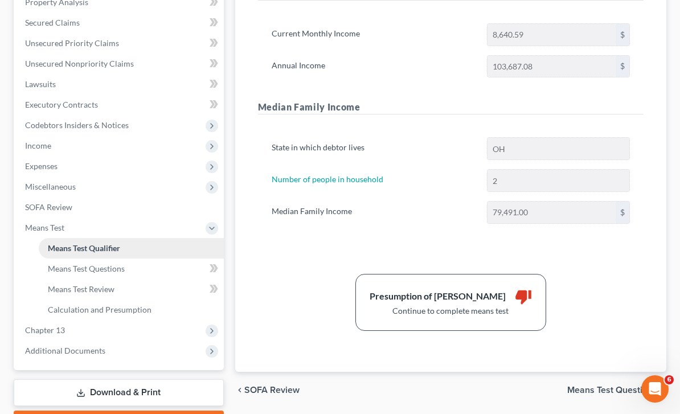
scroll to position [261, 0]
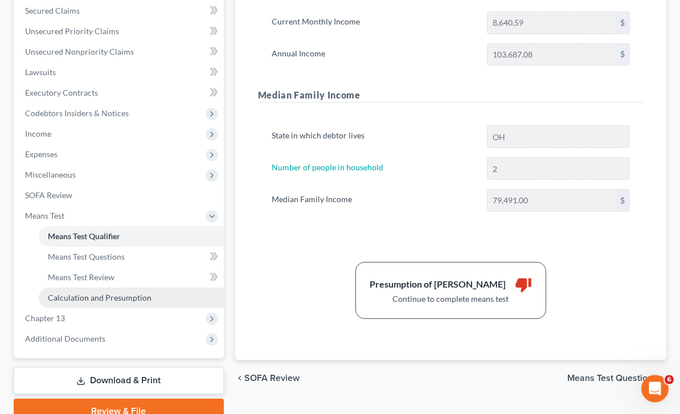
click at [128, 297] on span "Calculation and Presumption" at bounding box center [100, 298] width 104 height 10
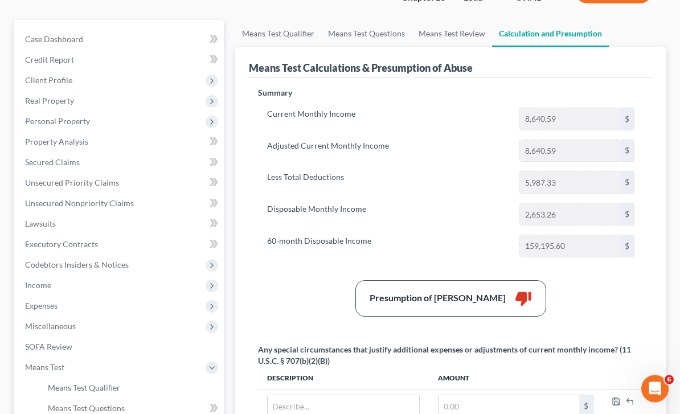
scroll to position [110, 0]
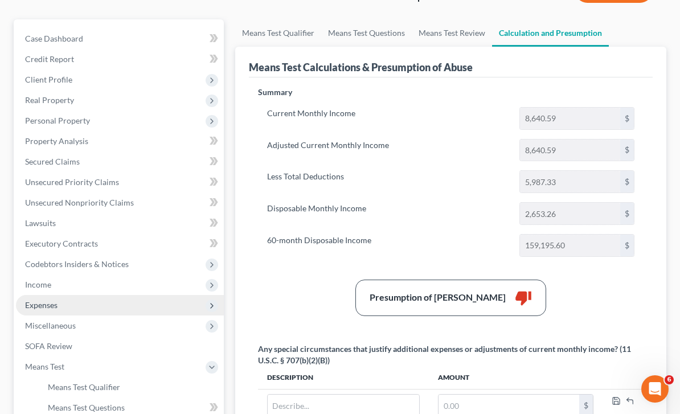
click at [76, 307] on span "Expenses" at bounding box center [120, 305] width 208 height 21
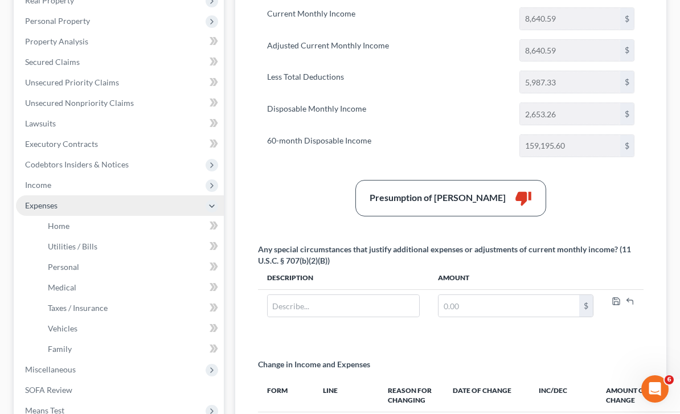
scroll to position [237, 0]
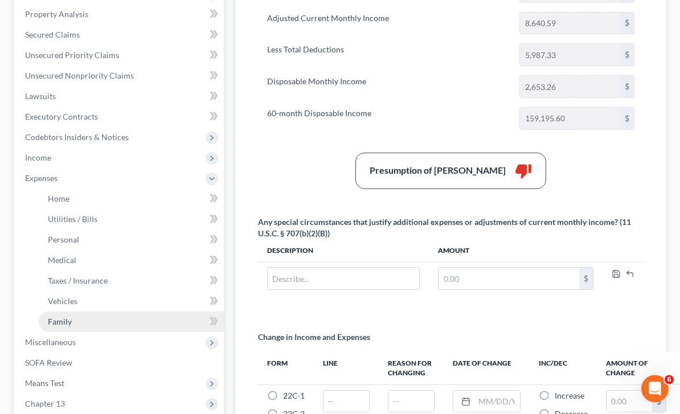
click at [111, 324] on link "Family" at bounding box center [131, 322] width 185 height 21
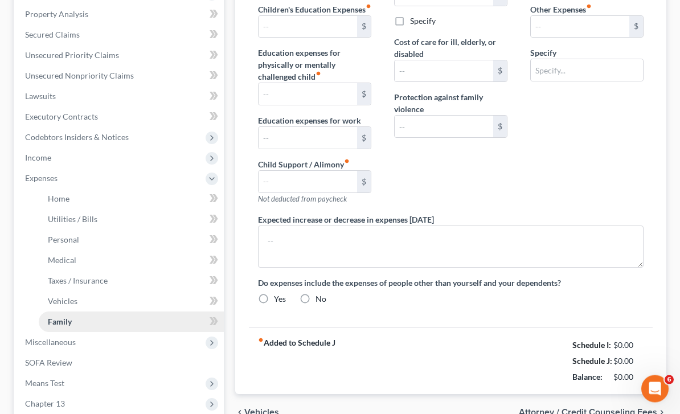
type input "0.00"
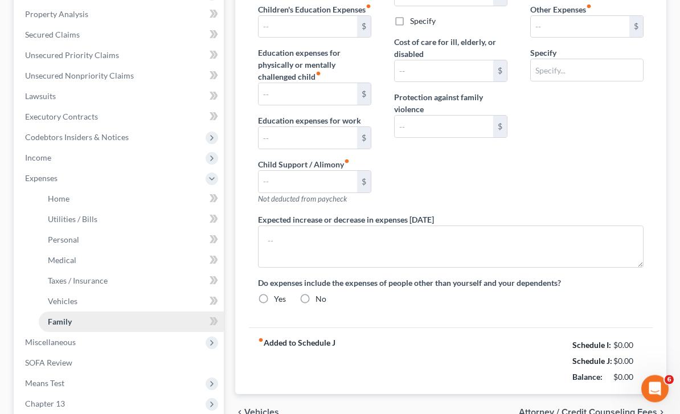
type input "0.00"
type input "200.00"
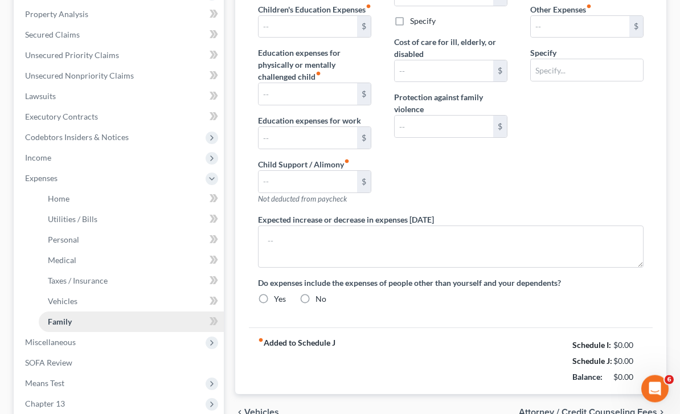
type input "Pet Expense"
radio input "true"
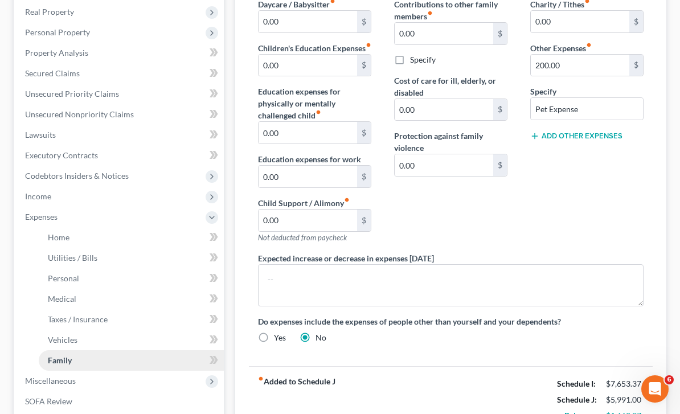
scroll to position [338, 0]
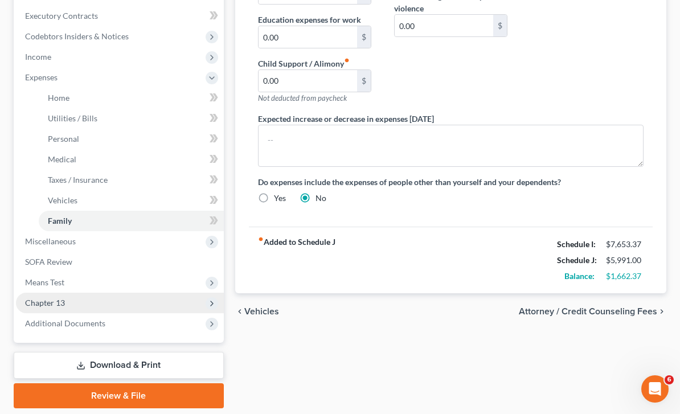
click at [85, 305] on span "Chapter 13" at bounding box center [120, 303] width 208 height 21
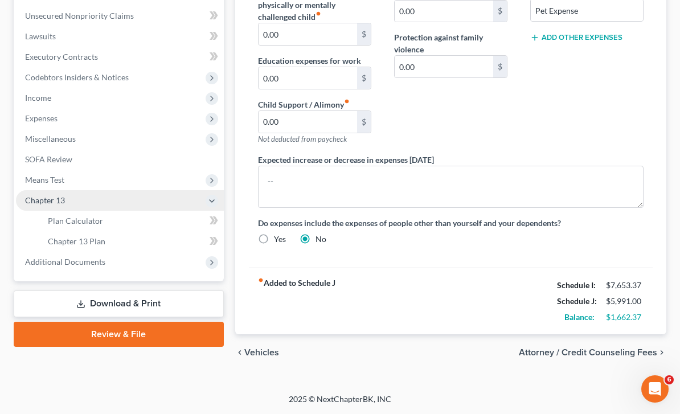
scroll to position [309, 0]
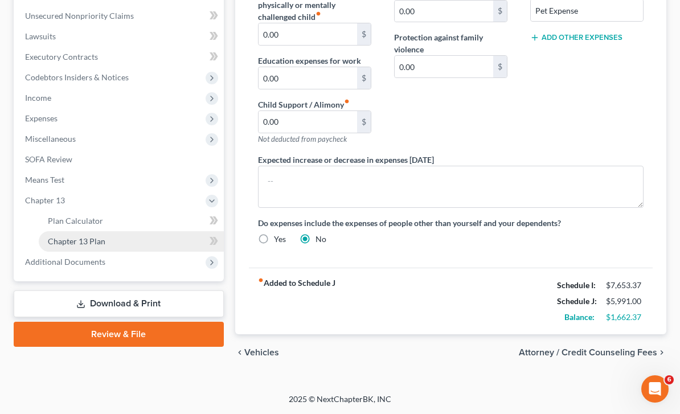
click at [100, 236] on span "Chapter 13 Plan" at bounding box center [77, 241] width 58 height 10
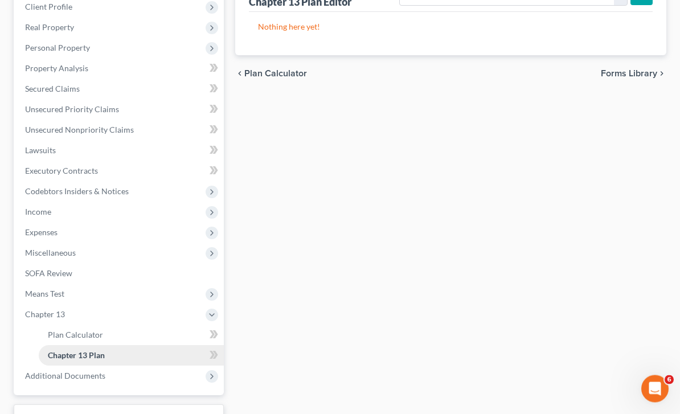
scroll to position [236, 0]
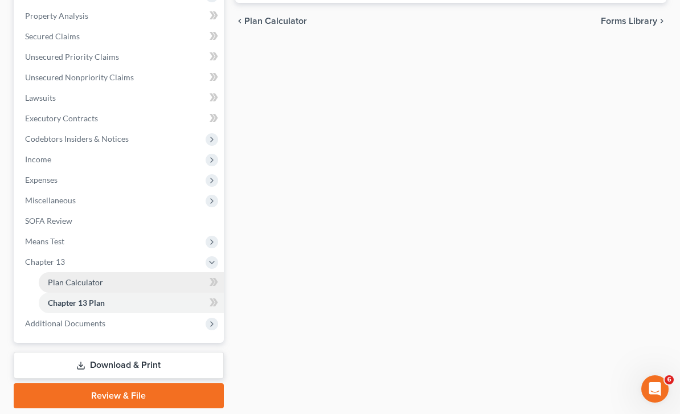
click at [117, 276] on link "Plan Calculator" at bounding box center [131, 282] width 185 height 21
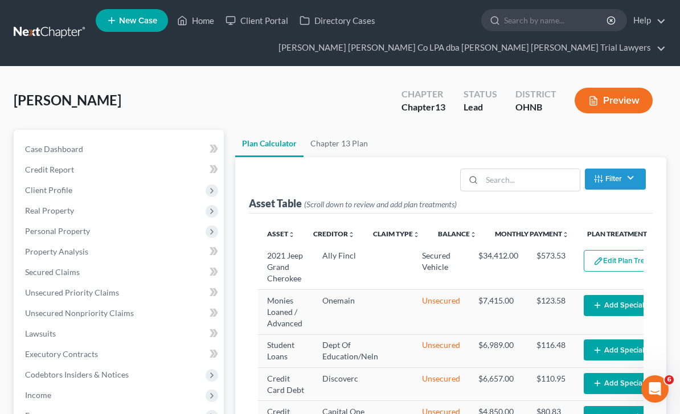
select select "59"
